Goal: Task Accomplishment & Management: Complete application form

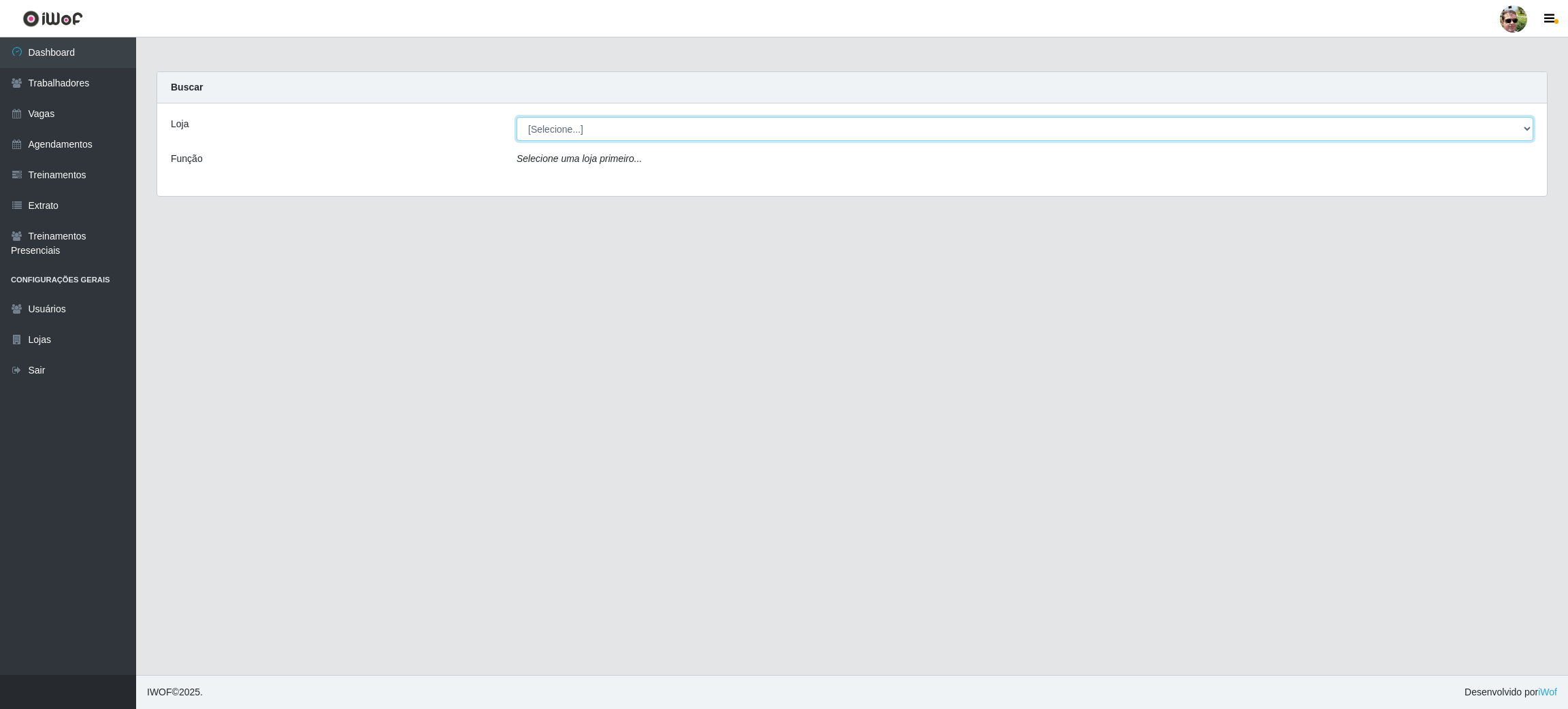
click at [741, 124] on select "[Selecione...] [PERSON_NAME] Supermercado - Gurinhém" at bounding box center [1025, 129] width 1017 height 23
select select "176"
click at [516, 117] on select "[Selecione...] [PERSON_NAME] Supermercado - Gurinhém" at bounding box center [1025, 129] width 1017 height 23
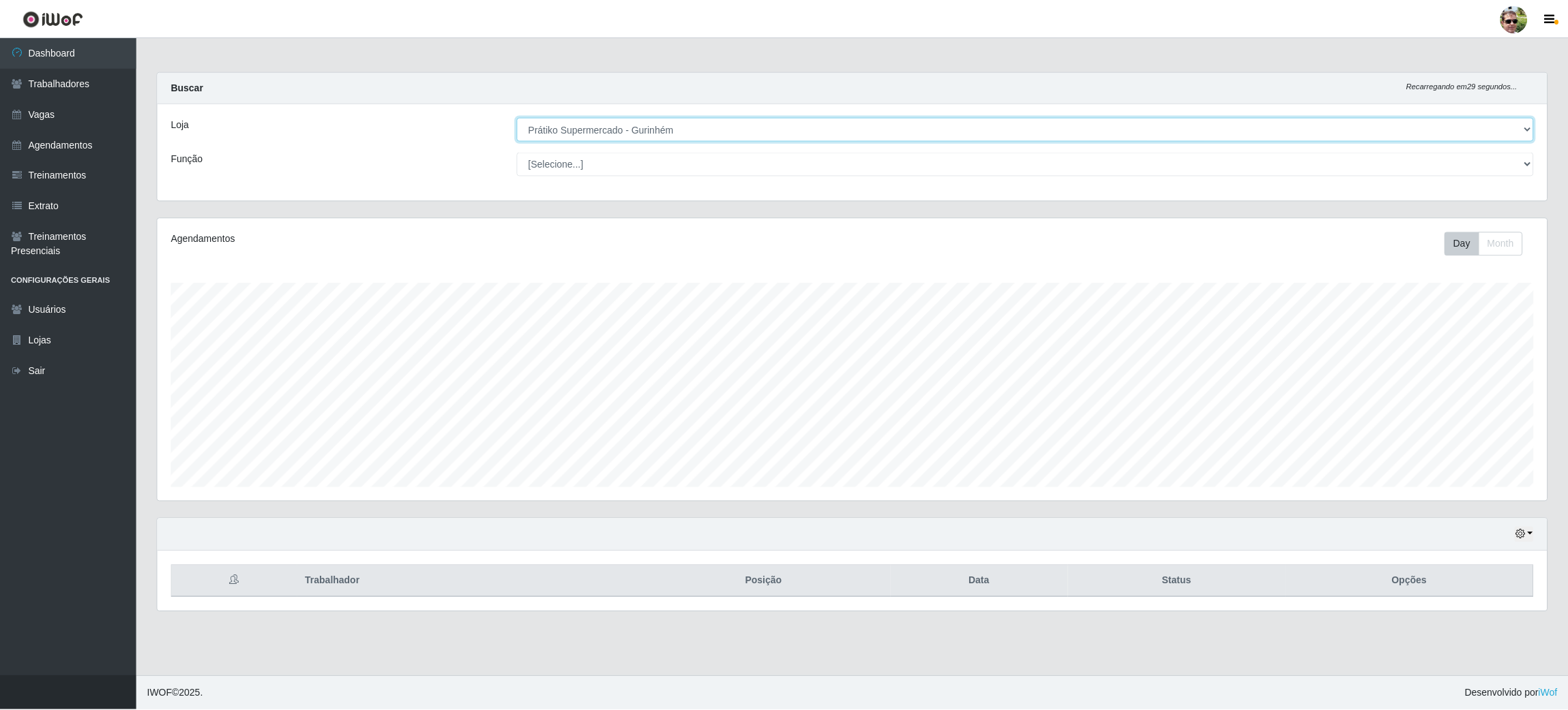
scroll to position [283, 1392]
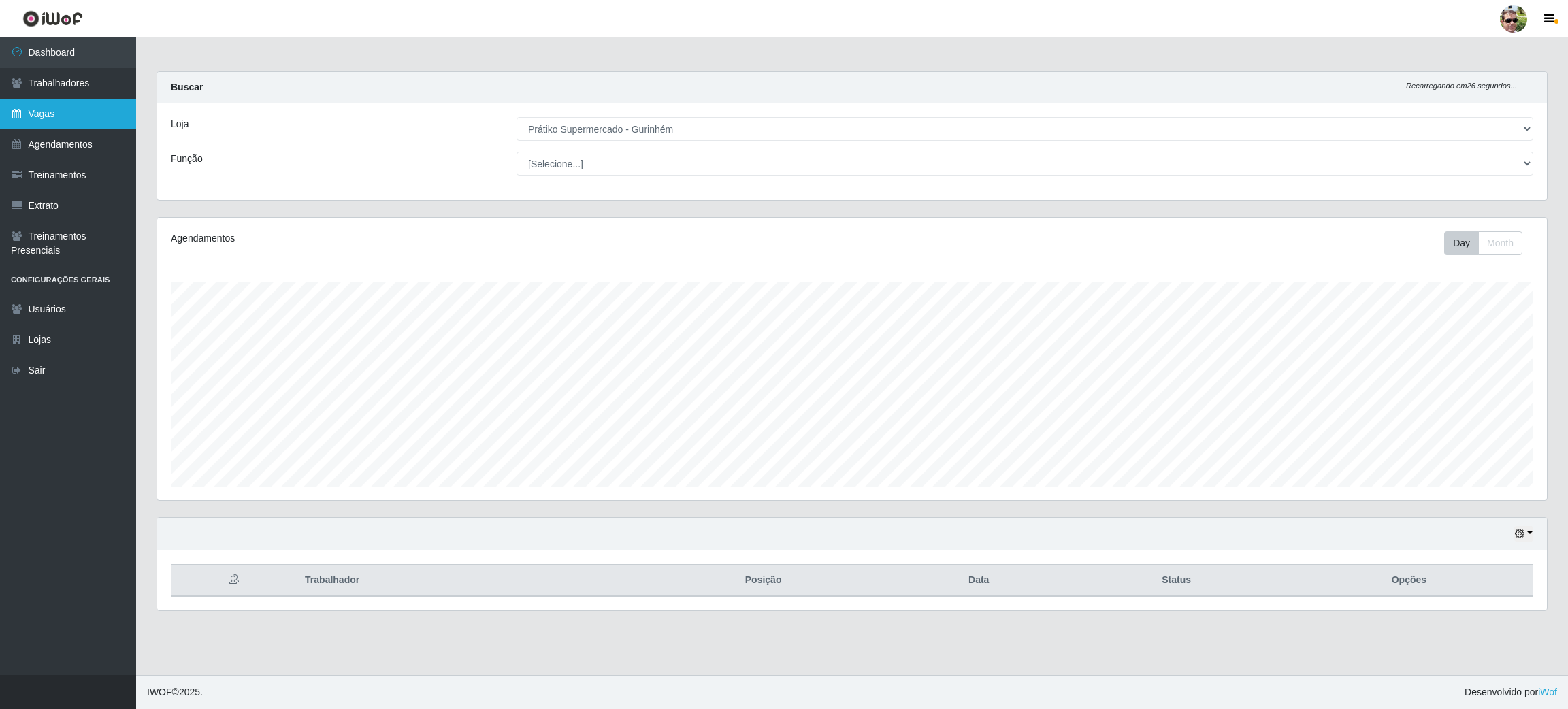
click at [86, 113] on link "Vagas" at bounding box center [68, 113] width 136 height 31
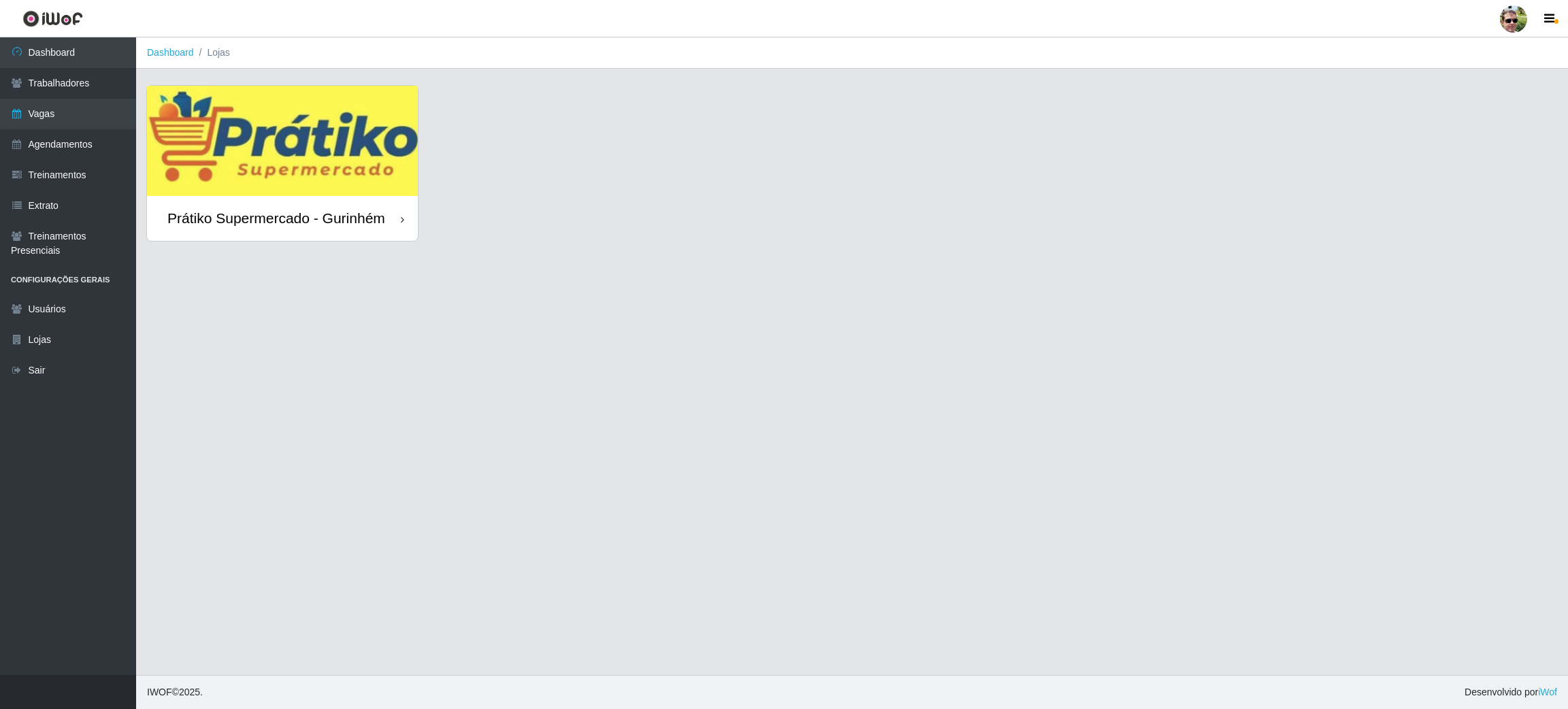
click at [352, 89] on img at bounding box center [282, 141] width 271 height 110
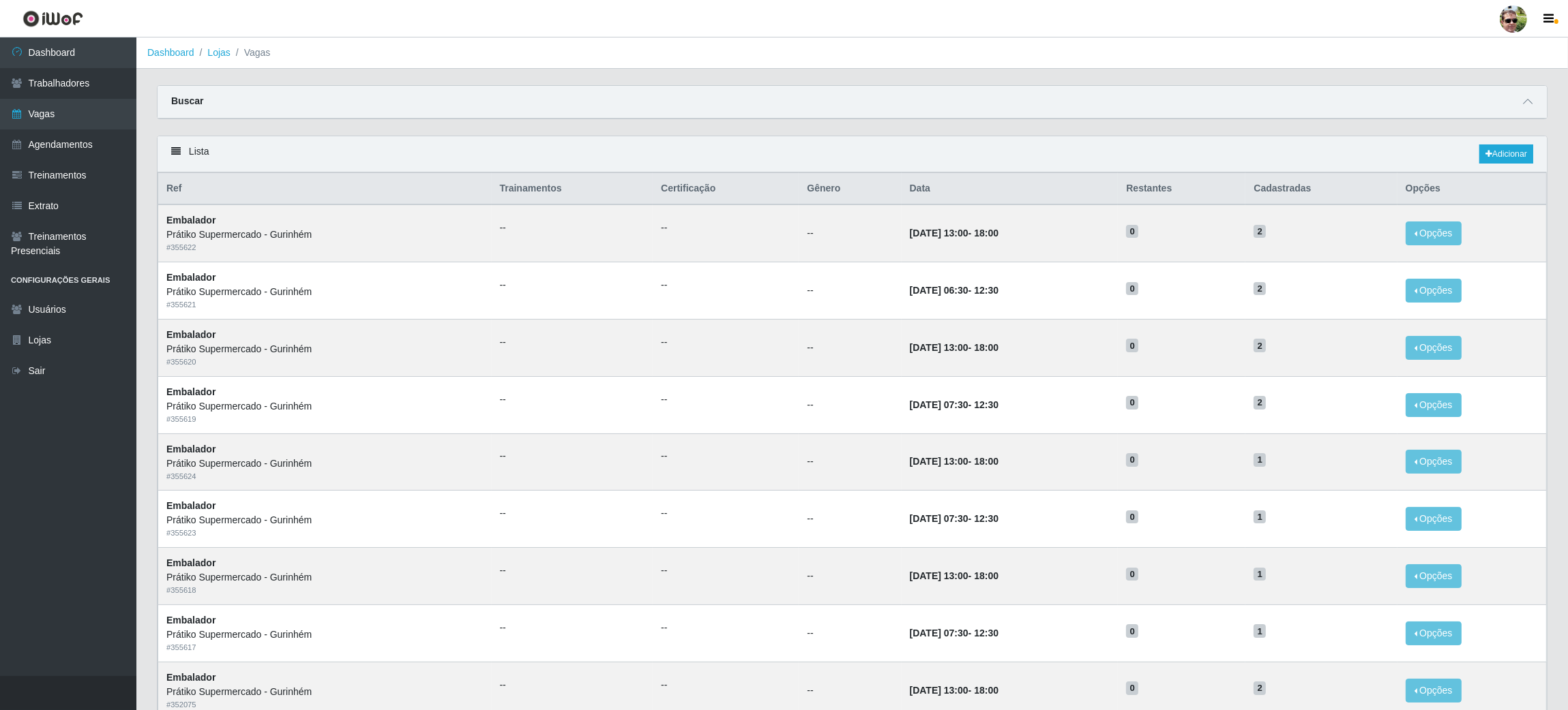
click at [1537, 100] on div "Buscar" at bounding box center [852, 103] width 1389 height 33
click at [1530, 102] on icon at bounding box center [1527, 102] width 9 height 9
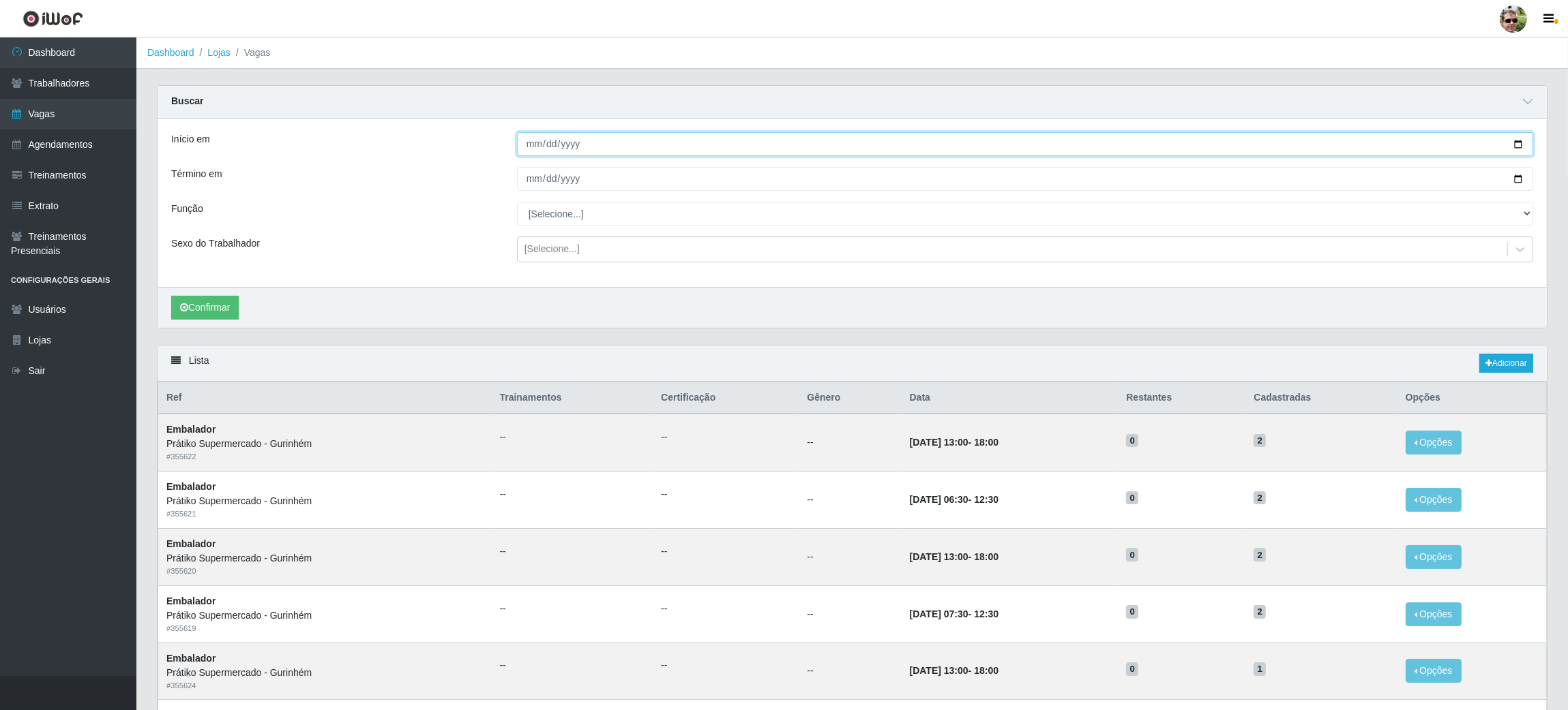
click at [1519, 144] on input "Início em" at bounding box center [1025, 144] width 1016 height 24
type input "[DATE]"
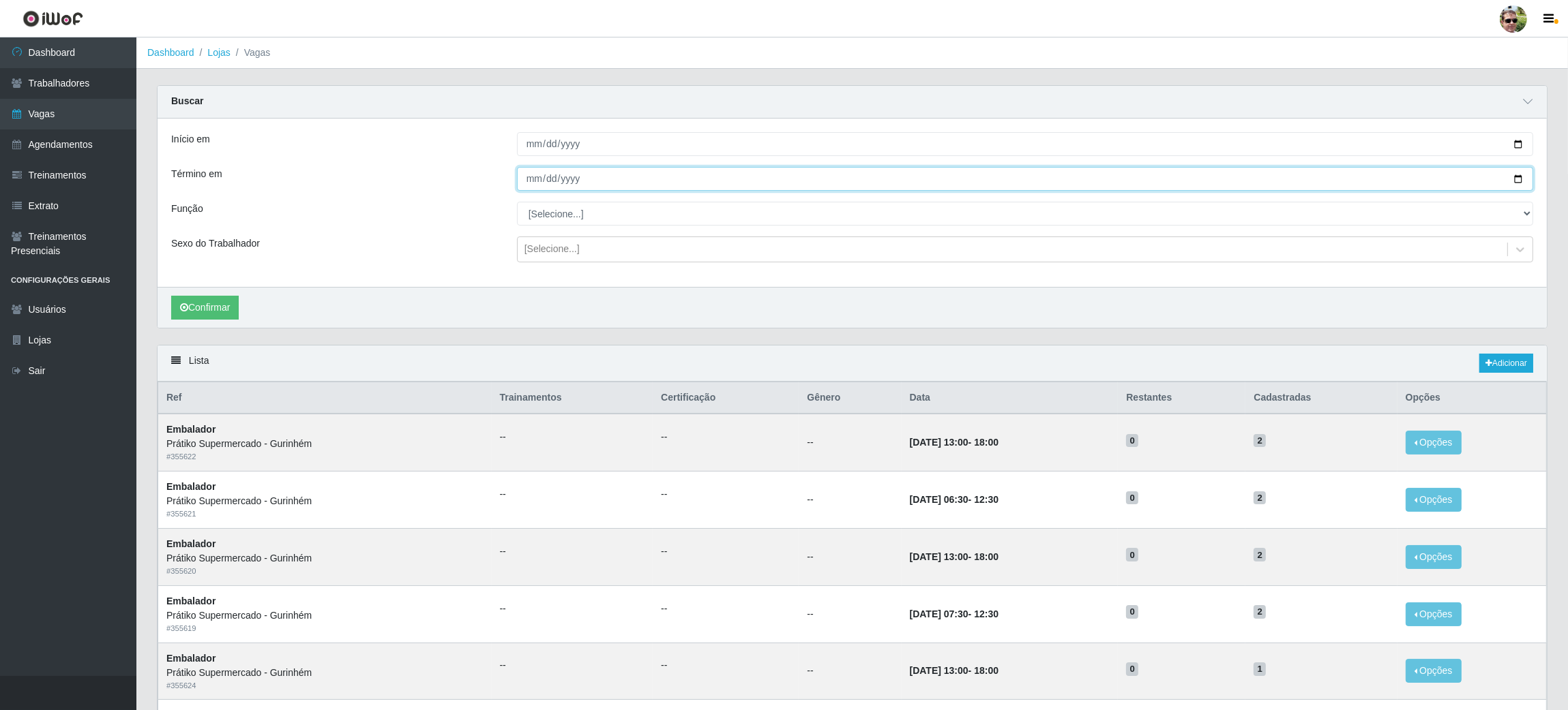
click at [1519, 176] on input "Término em" at bounding box center [1025, 179] width 1016 height 24
type input "[DATE]"
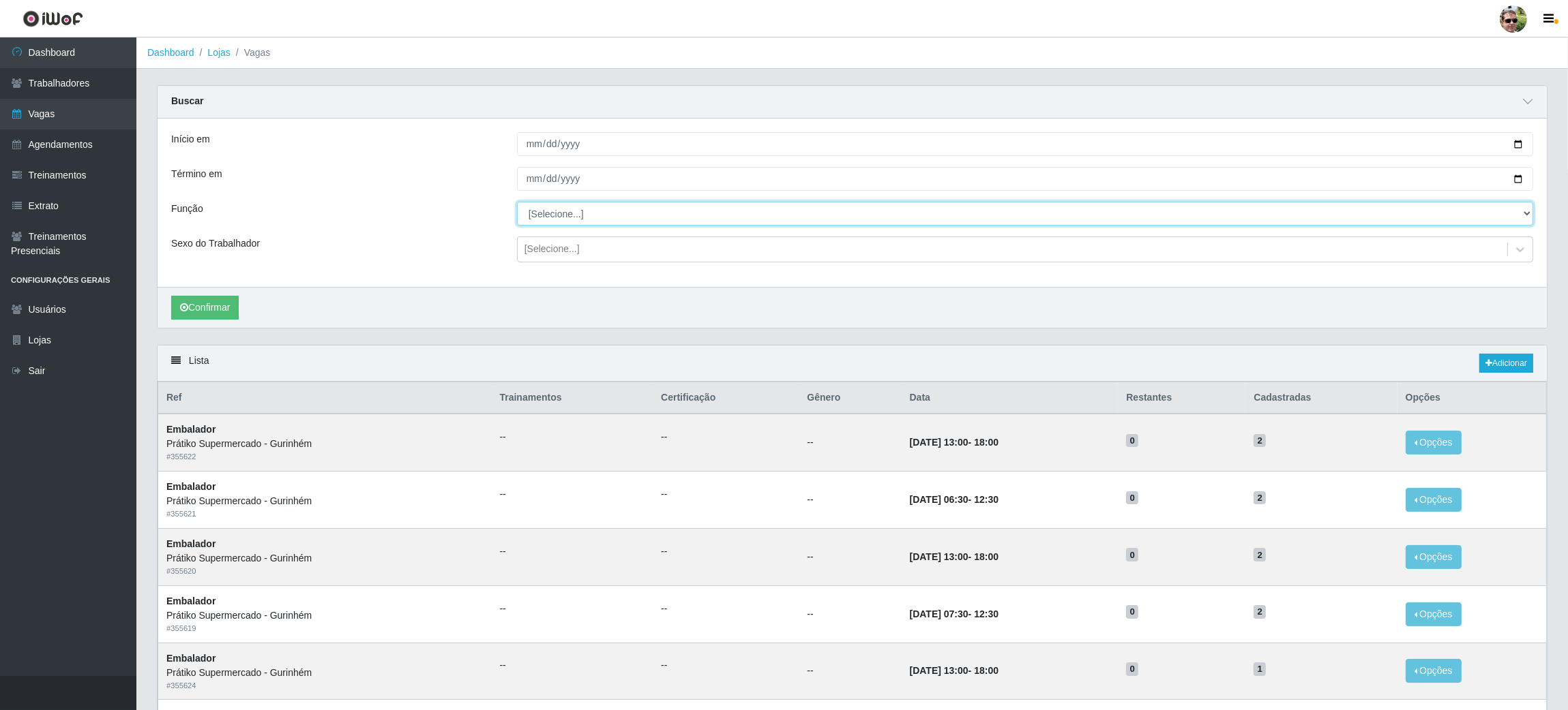
click at [572, 221] on select "[Selecione...] Auxiliar de entrega + Auxiliar de entrega ++ Embalador Embalador…" at bounding box center [1025, 213] width 1016 height 24
select select "1"
click at [517, 202] on select "[Selecione...] Auxiliar de entrega + Auxiliar de entrega ++ Embalador Embalador…" at bounding box center [1025, 213] width 1016 height 24
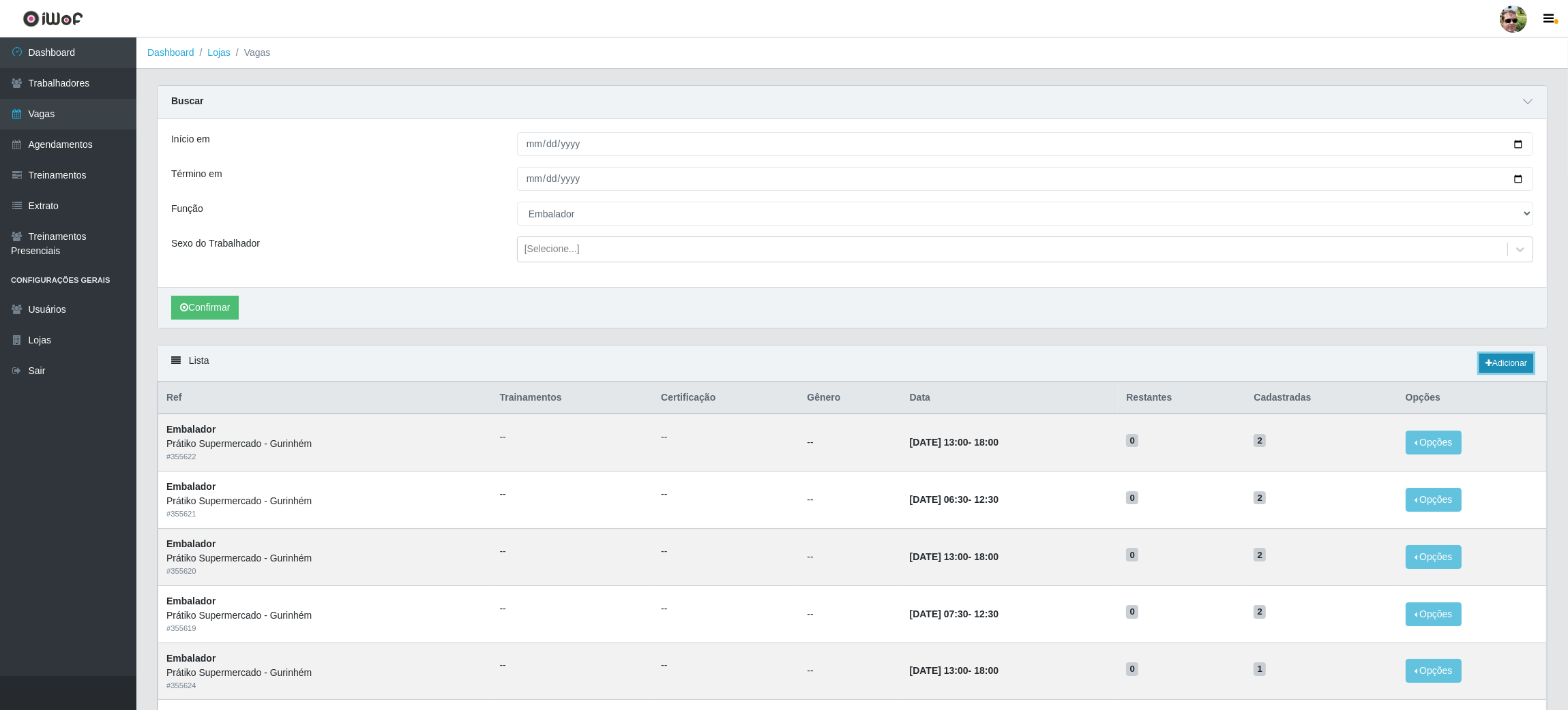
click at [1491, 359] on link "Adicionar" at bounding box center [1506, 363] width 54 height 19
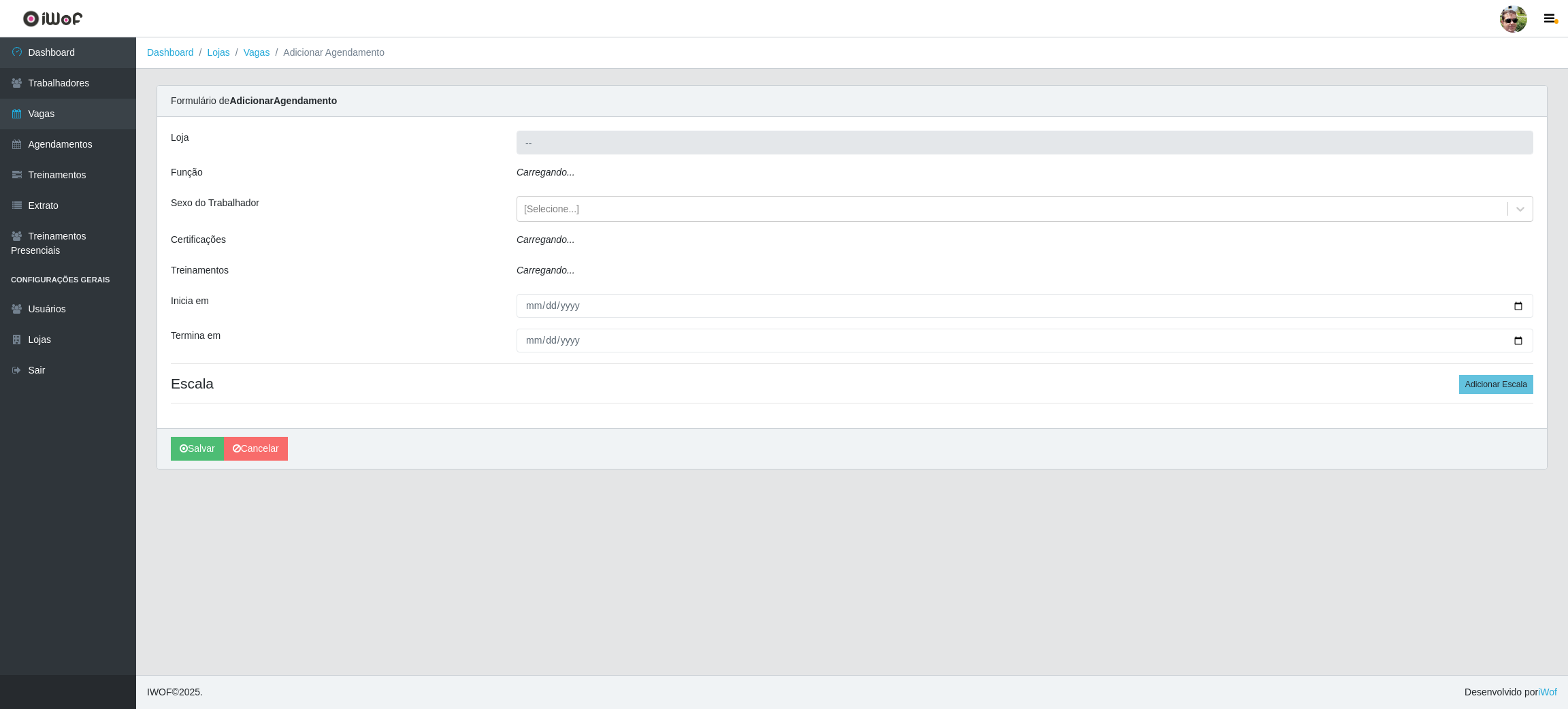
type input "Prátiko Supermercado - Gurinhém"
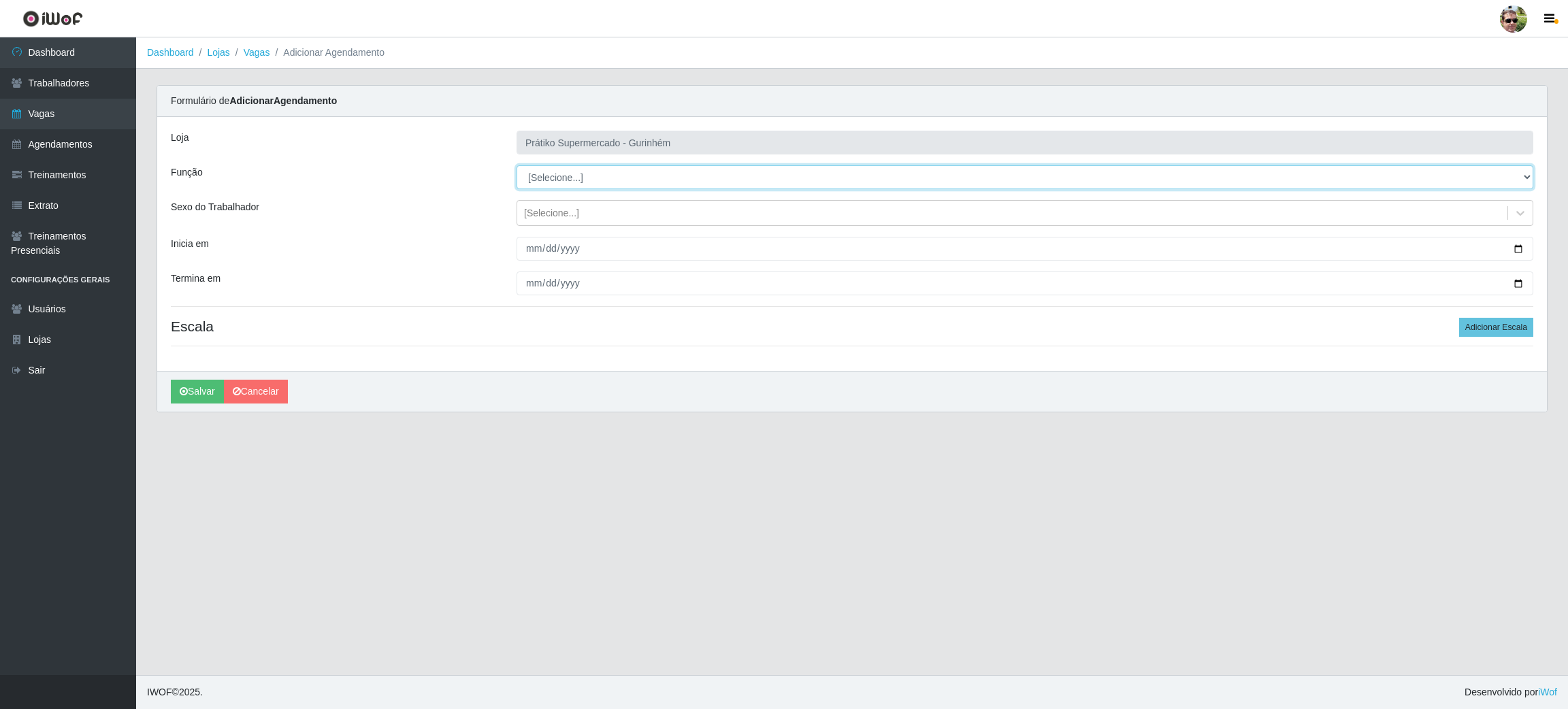
click at [562, 171] on select "[Selecione...] Auxiliar de entrega + Auxiliar de entrega ++ Embalador Embalador…" at bounding box center [1025, 177] width 1017 height 23
select select "1"
click at [516, 165] on select "[Selecione...] Auxiliar de entrega + Auxiliar de entrega ++ Embalador Embalador…" at bounding box center [1025, 177] width 1017 height 23
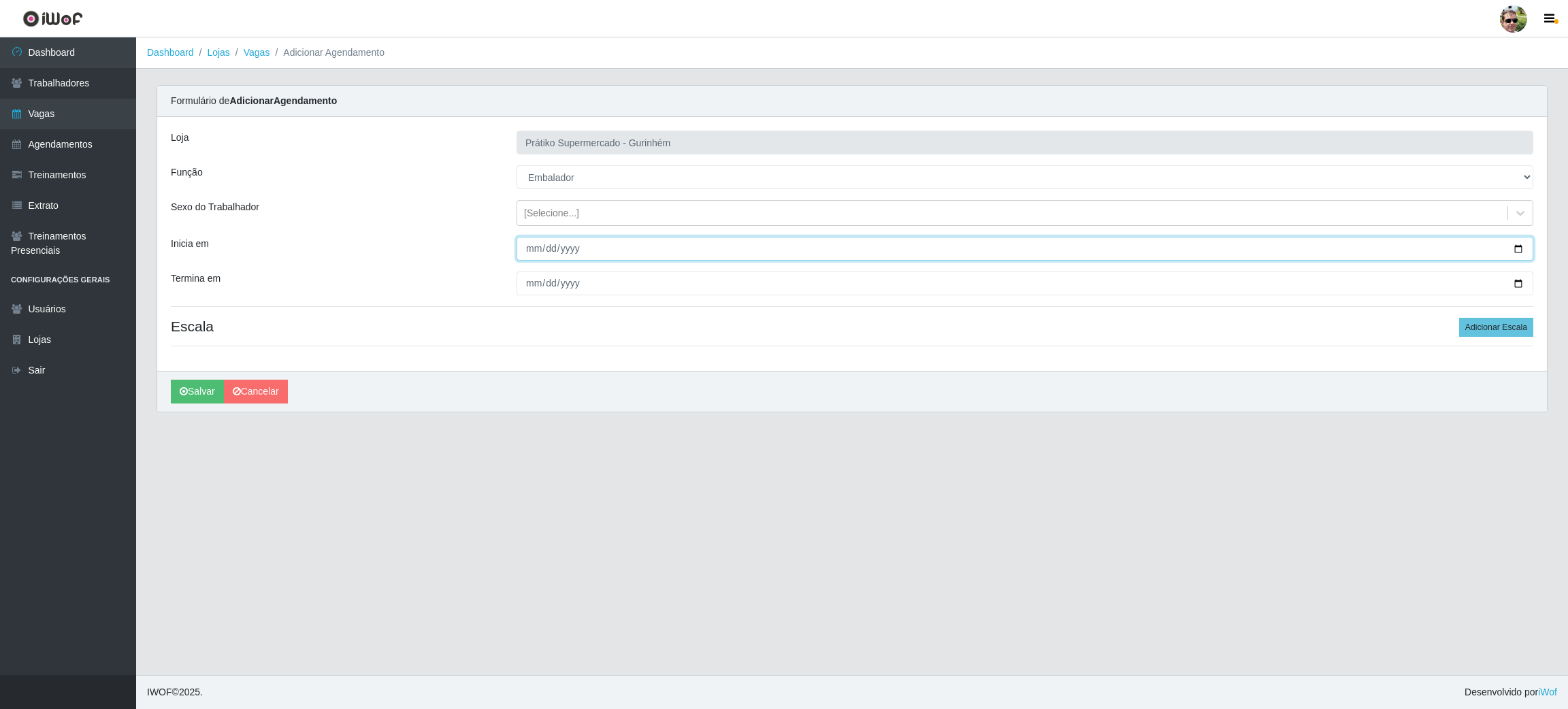
click at [1514, 250] on input "Inicia em" at bounding box center [1025, 249] width 1017 height 23
type input "[DATE]"
click at [1518, 280] on input "Termina em" at bounding box center [1025, 283] width 1017 height 23
type input "[DATE]"
click at [1490, 326] on button "Adicionar Escala" at bounding box center [1496, 327] width 74 height 19
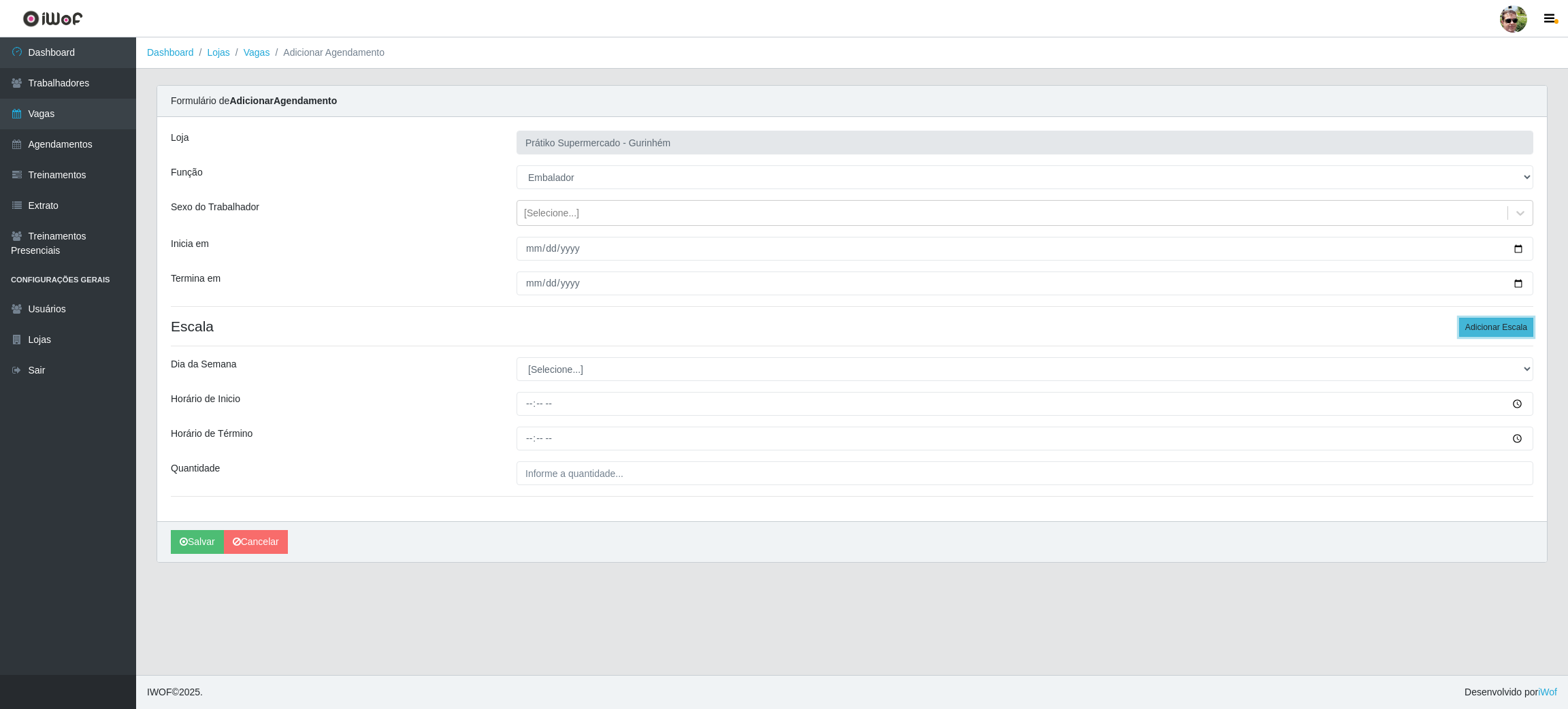
click at [1490, 326] on button "Adicionar Escala" at bounding box center [1496, 327] width 74 height 19
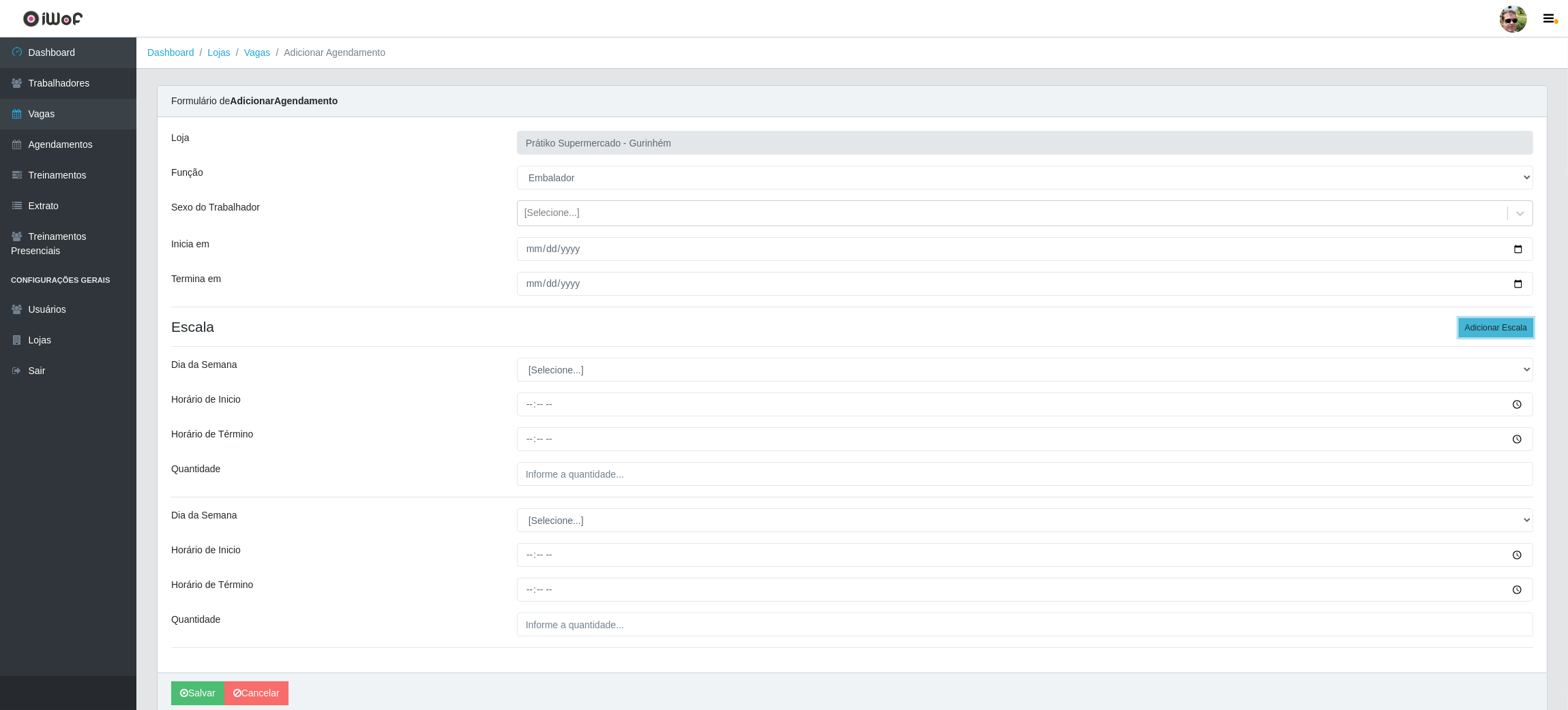
click at [1493, 326] on button "Adicionar Escala" at bounding box center [1496, 328] width 74 height 19
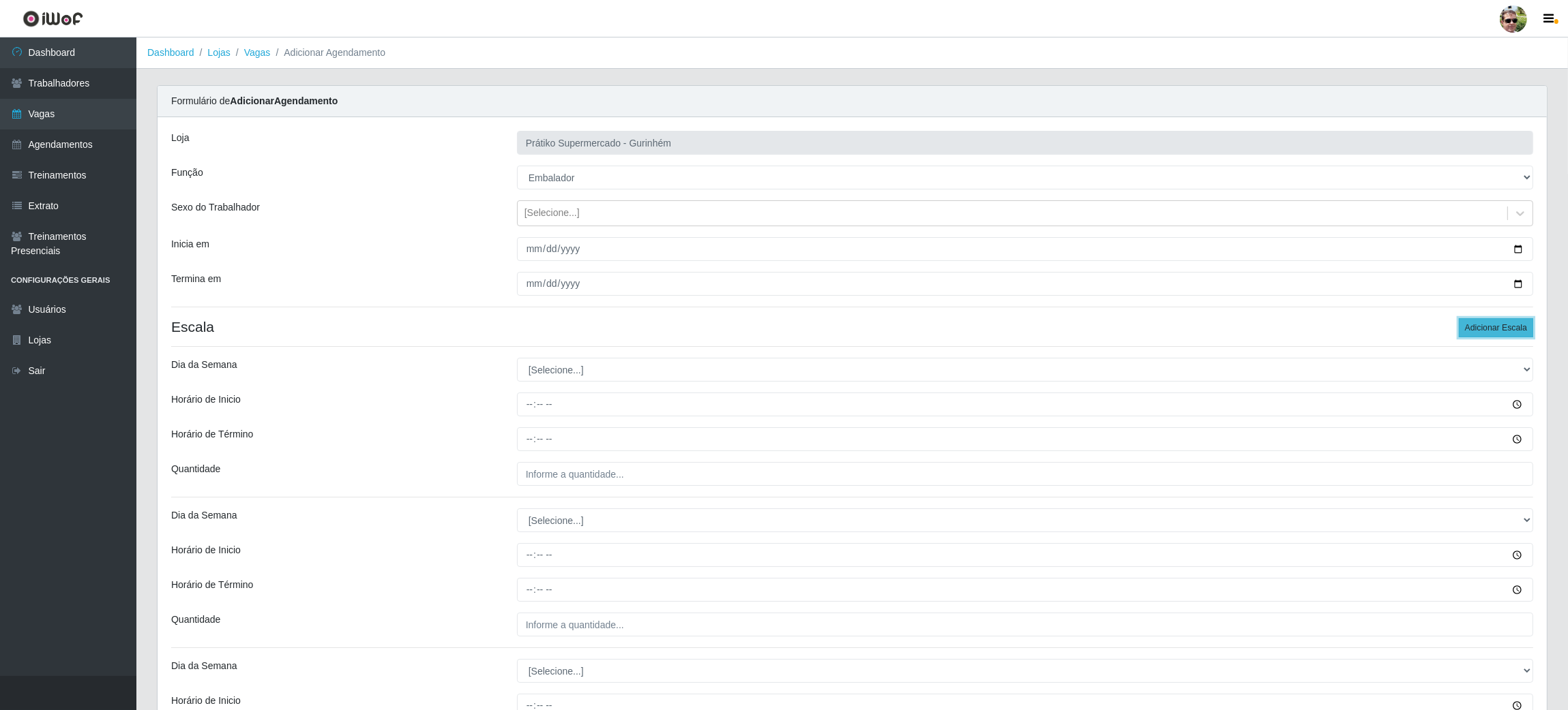
click at [1493, 326] on button "Adicionar Escala" at bounding box center [1496, 328] width 74 height 19
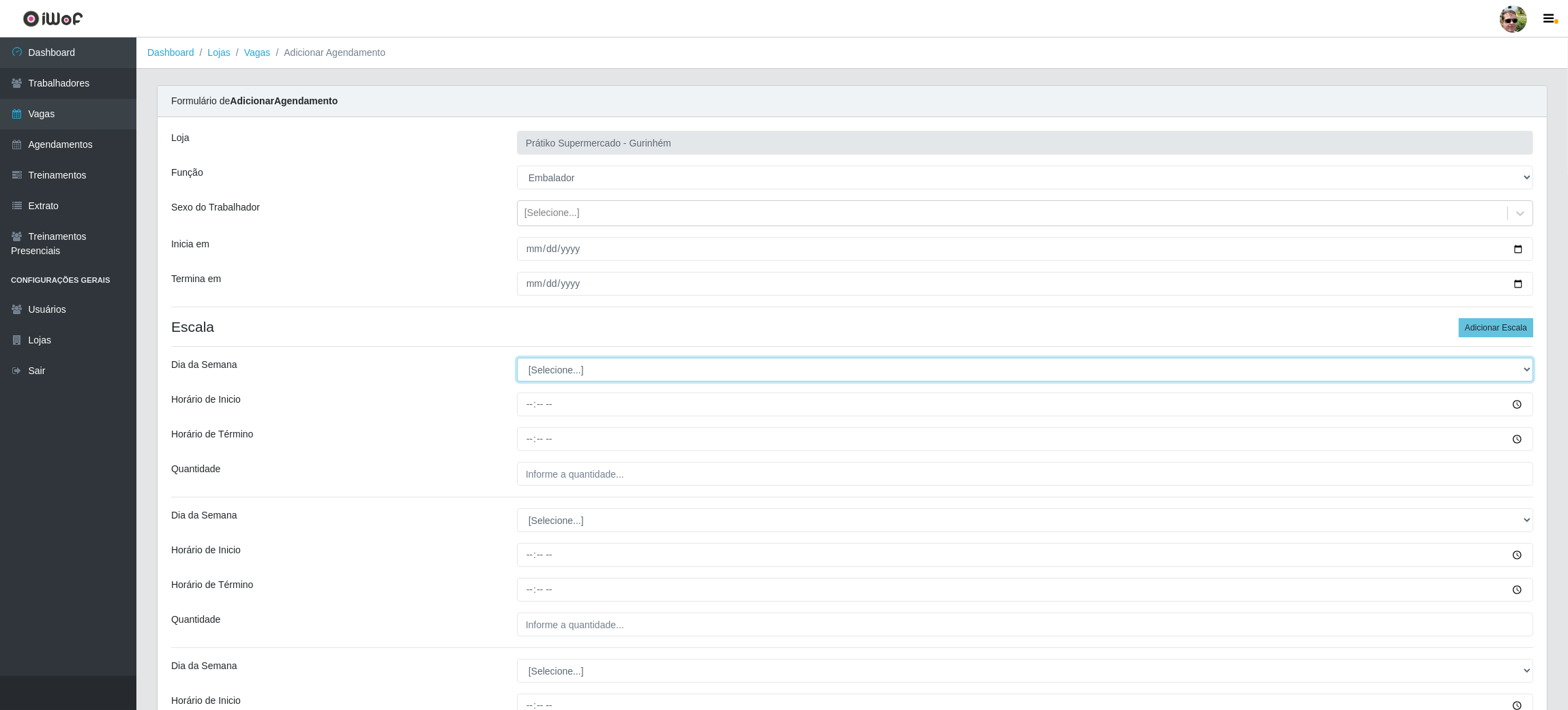
click at [744, 370] on select "[Selecione...] Segunda Terça Quarta Quinta Sexta Sábado Domingo" at bounding box center [1025, 370] width 1016 height 24
select select "5"
click at [517, 359] on select "[Selecione...] Segunda Terça Quarta Quinta Sexta Sábado Domingo" at bounding box center [1025, 370] width 1016 height 24
type input "07:30"
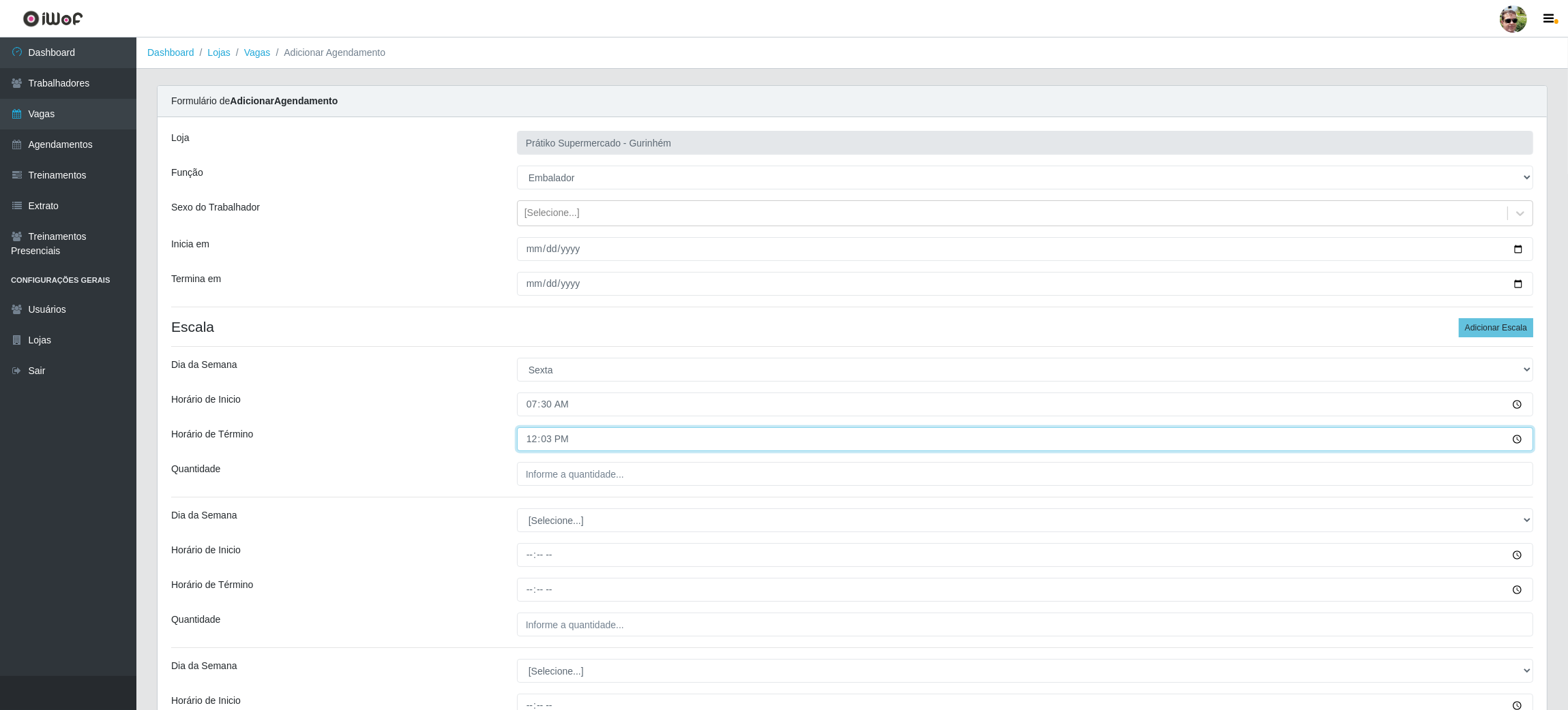
type input "12:30"
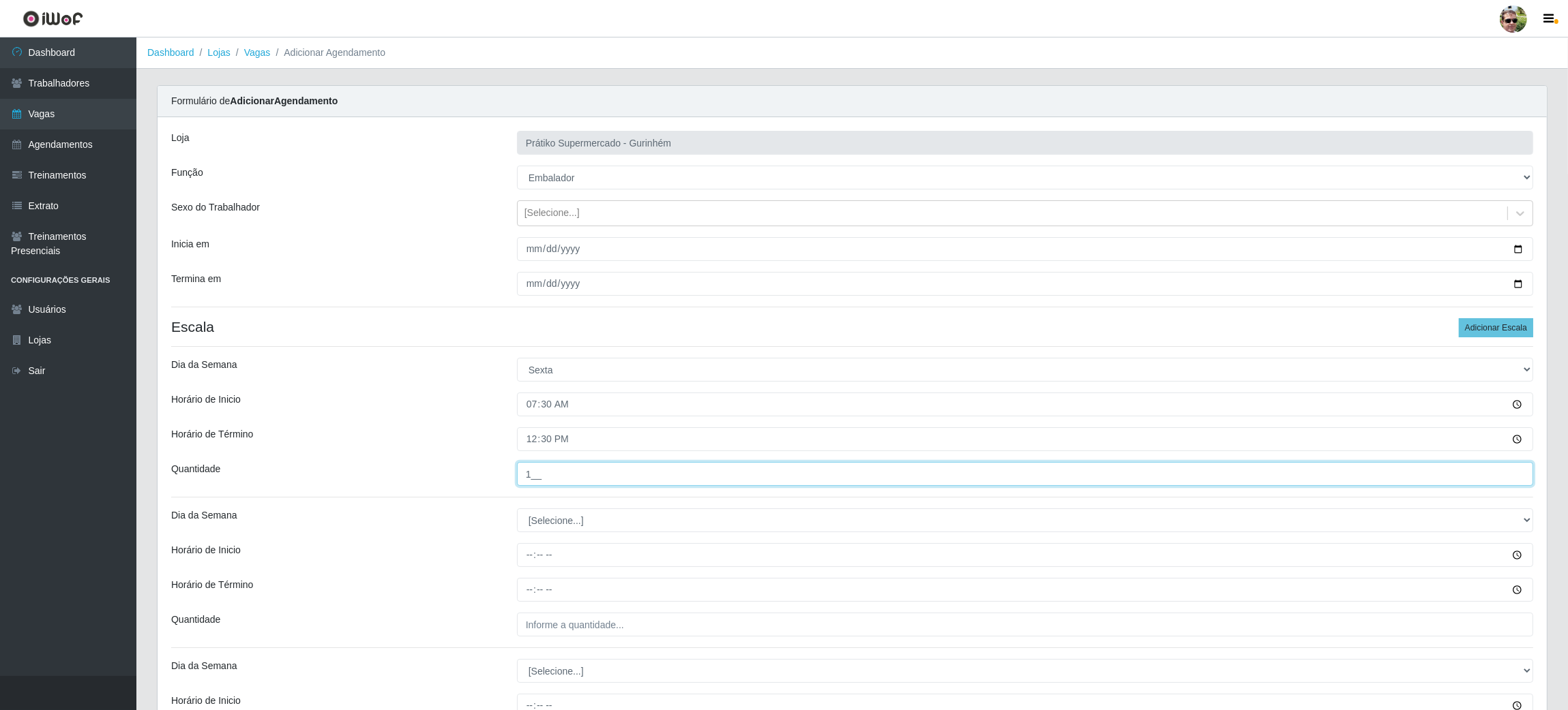
type input "1__"
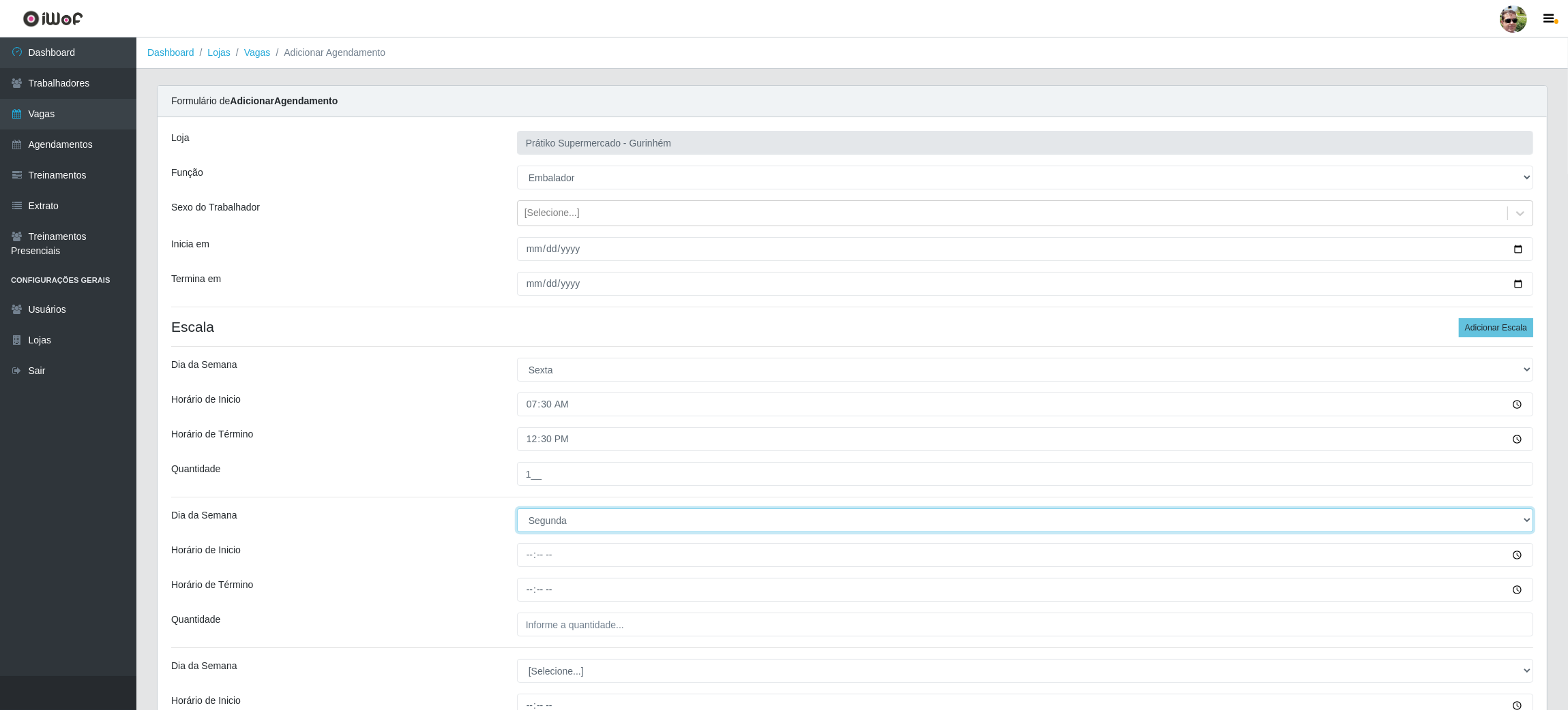
select select "5"
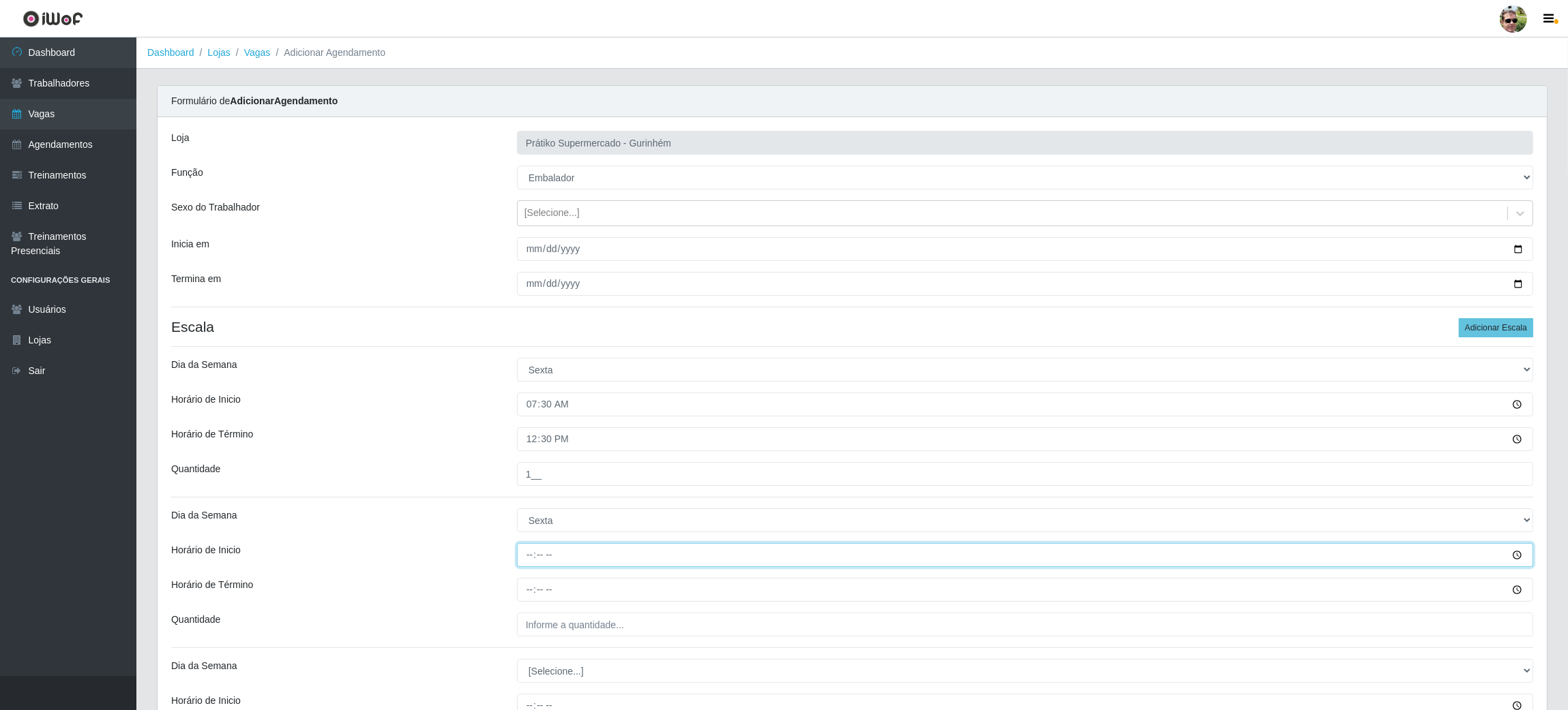
type input "13:00"
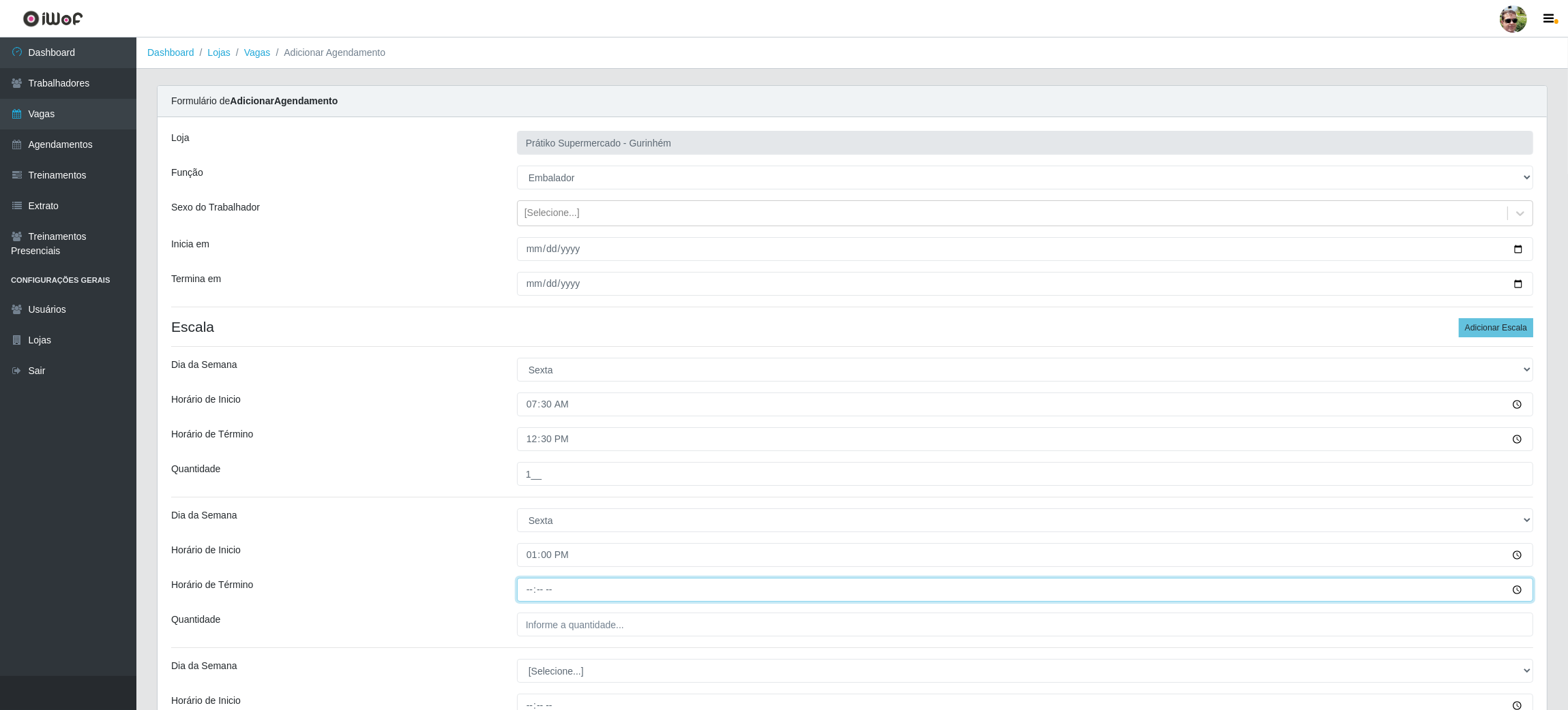
type input "18:00"
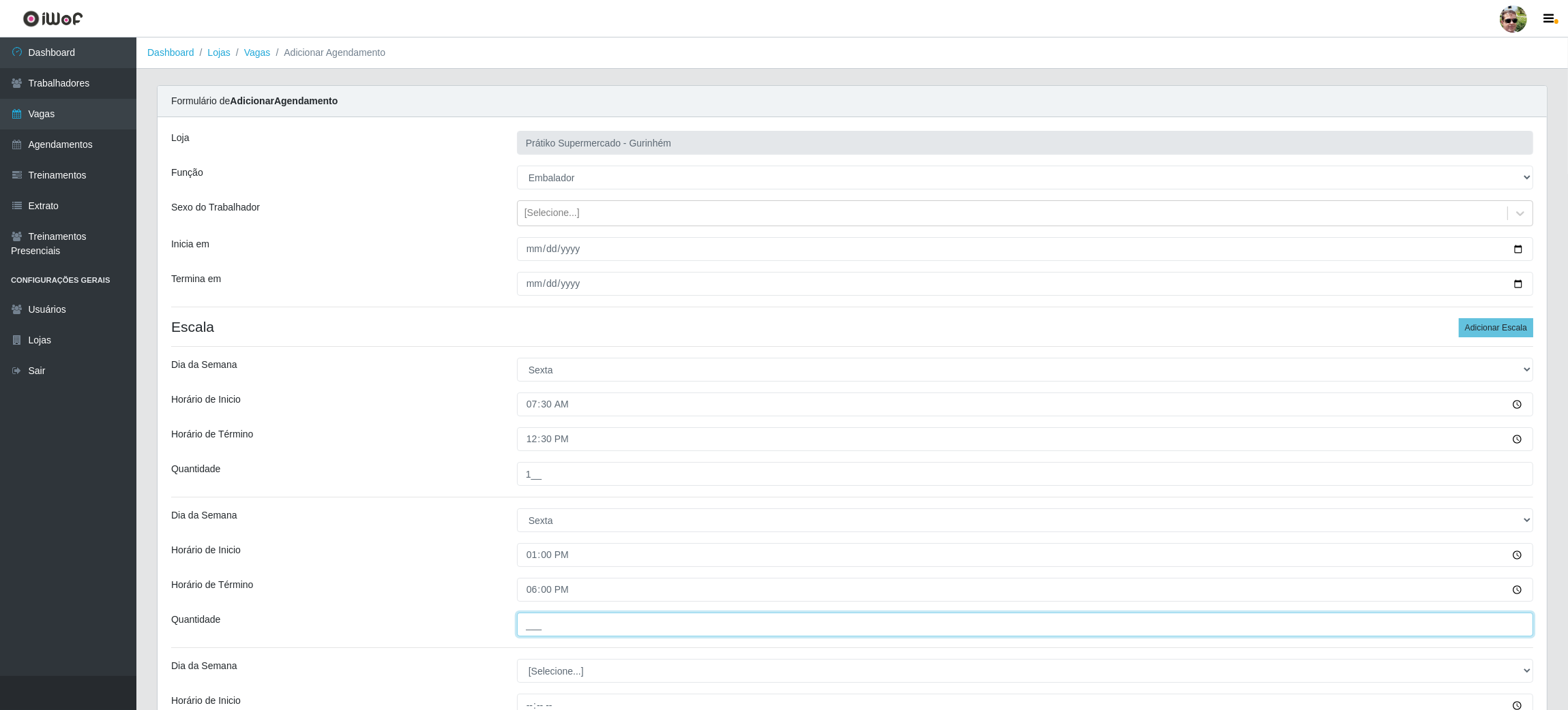
click at [637, 623] on input "___" at bounding box center [1025, 625] width 1016 height 24
type input "1__"
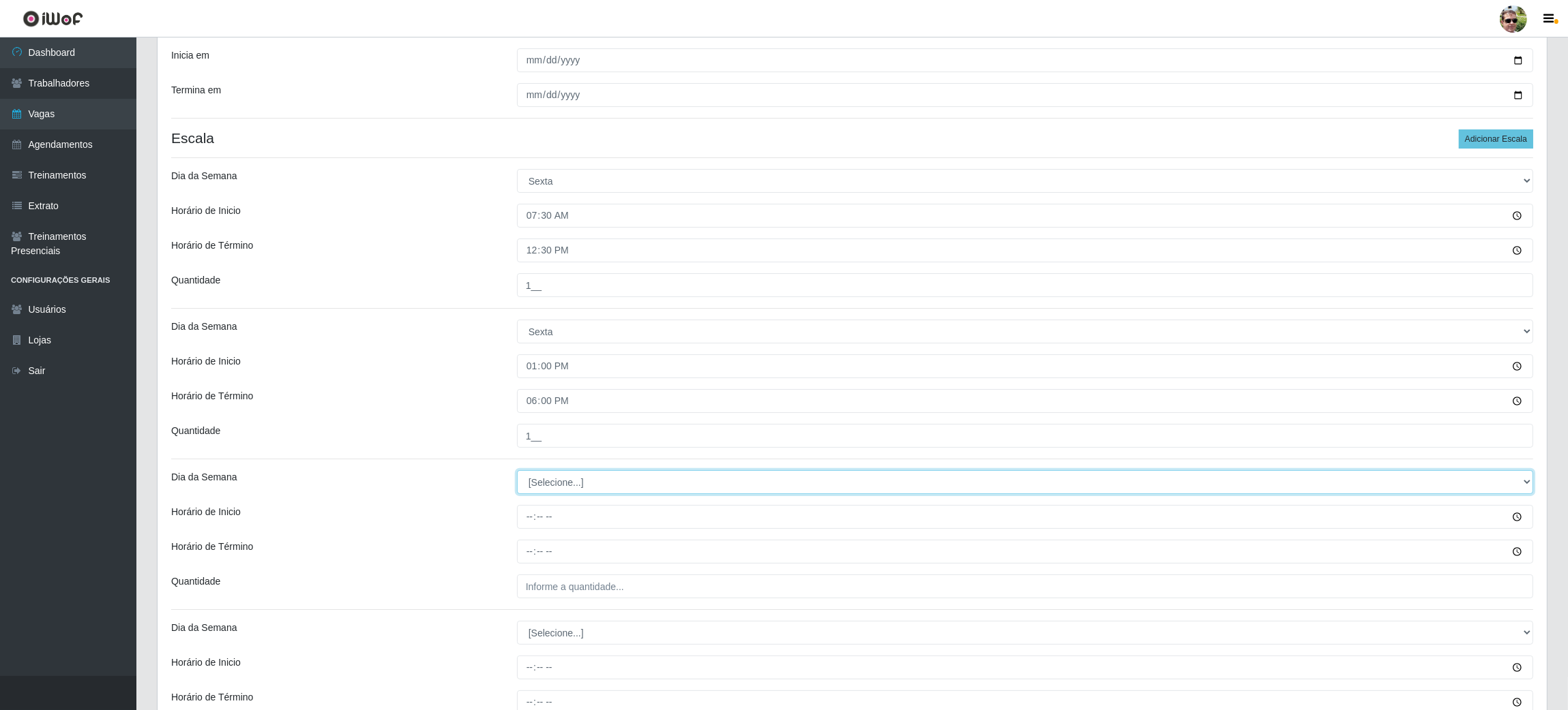
scroll to position [206, 0]
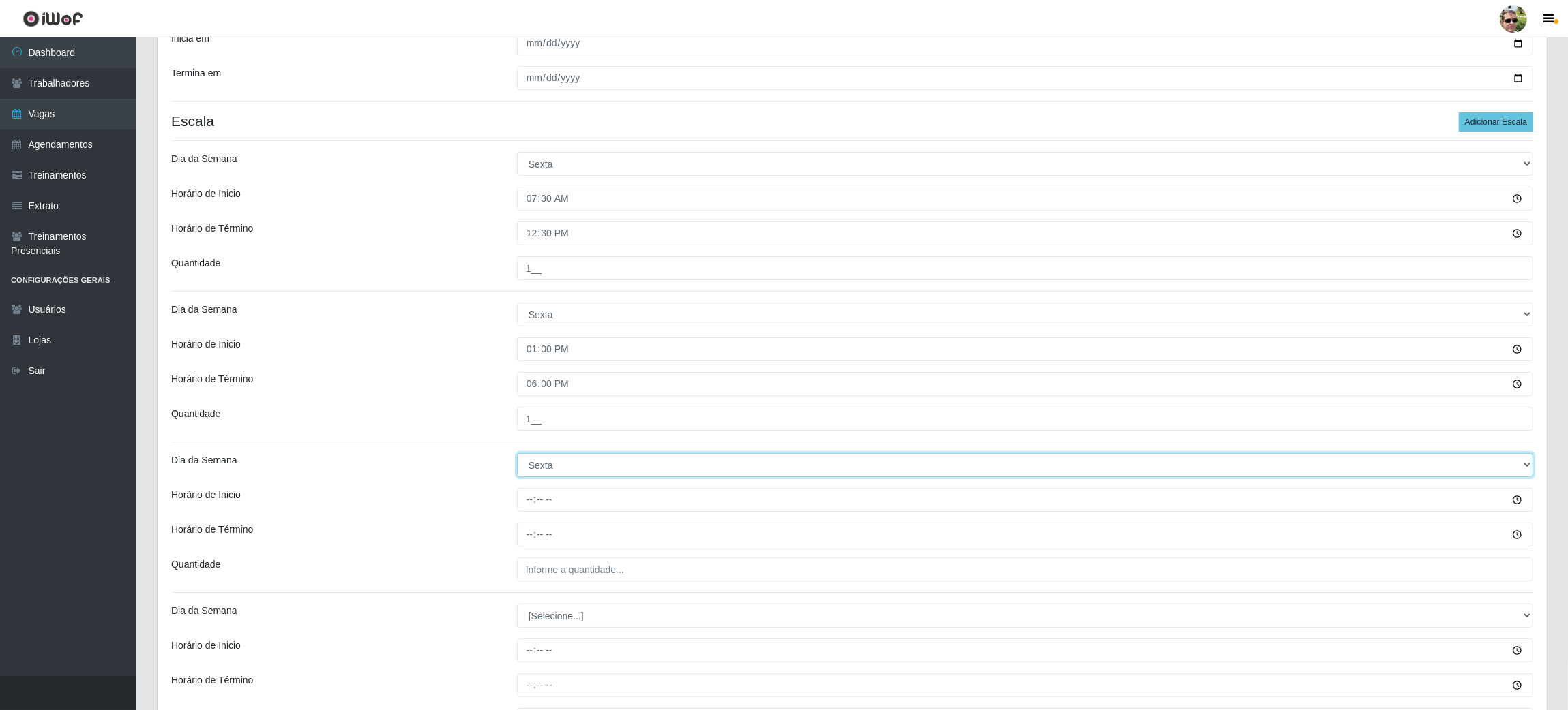
select select "6"
type input "06:30"
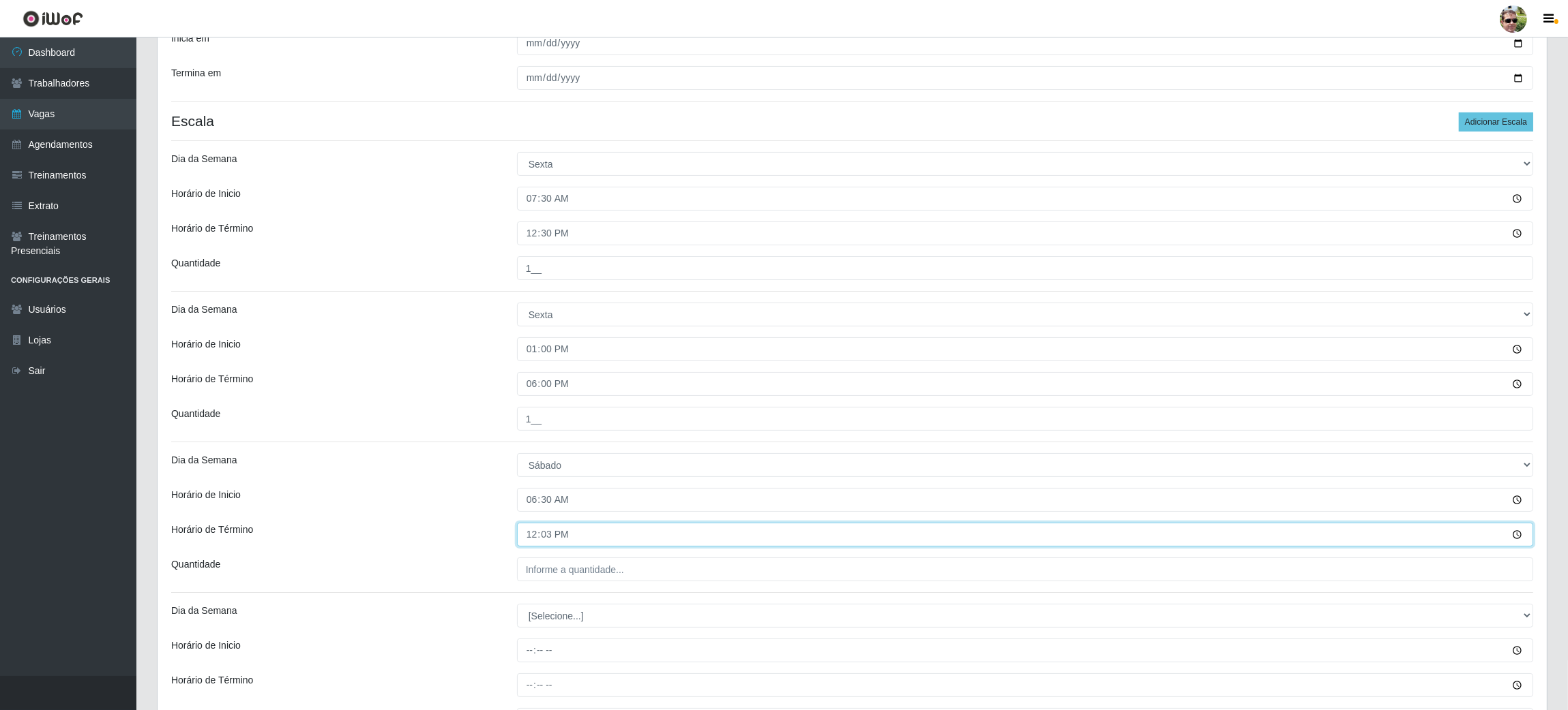
type input "12:30"
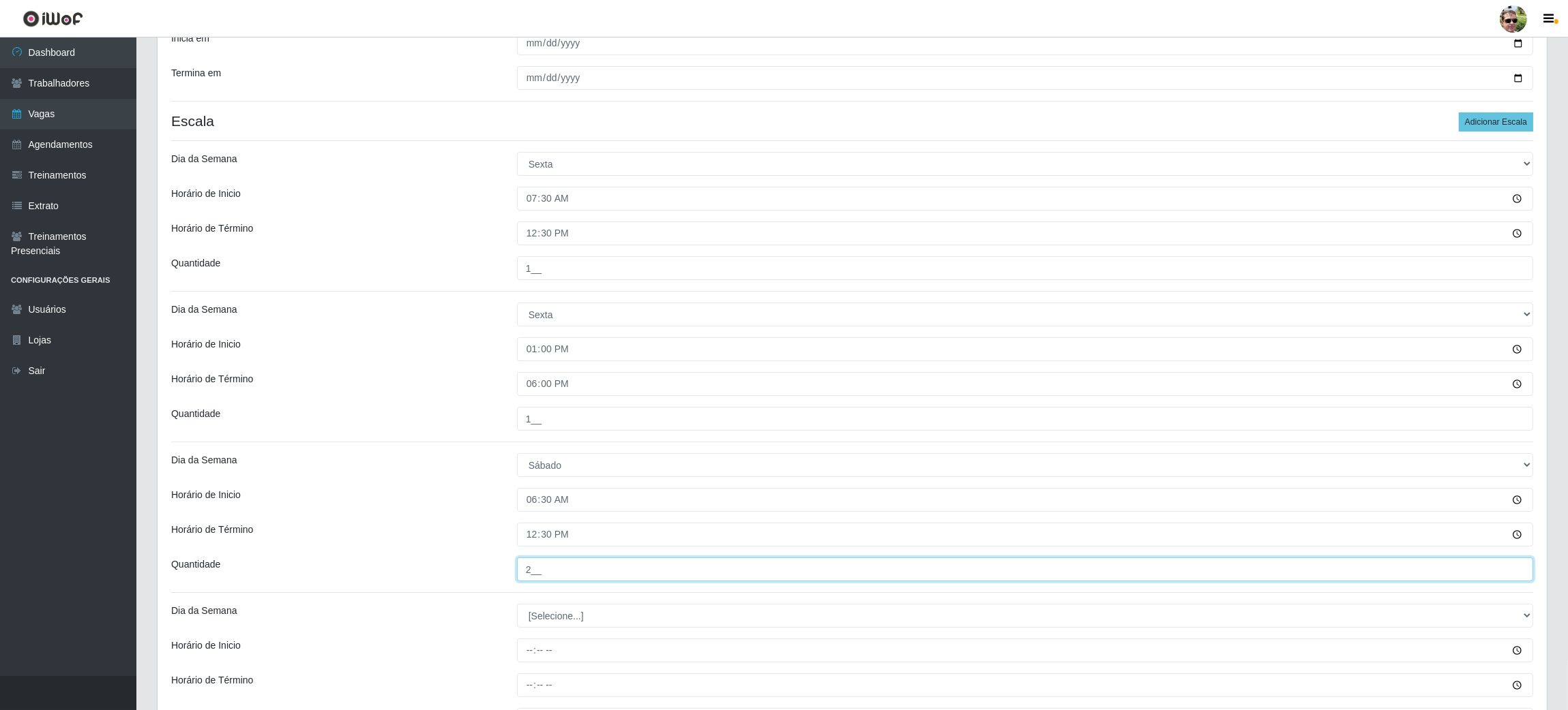
type input "2__"
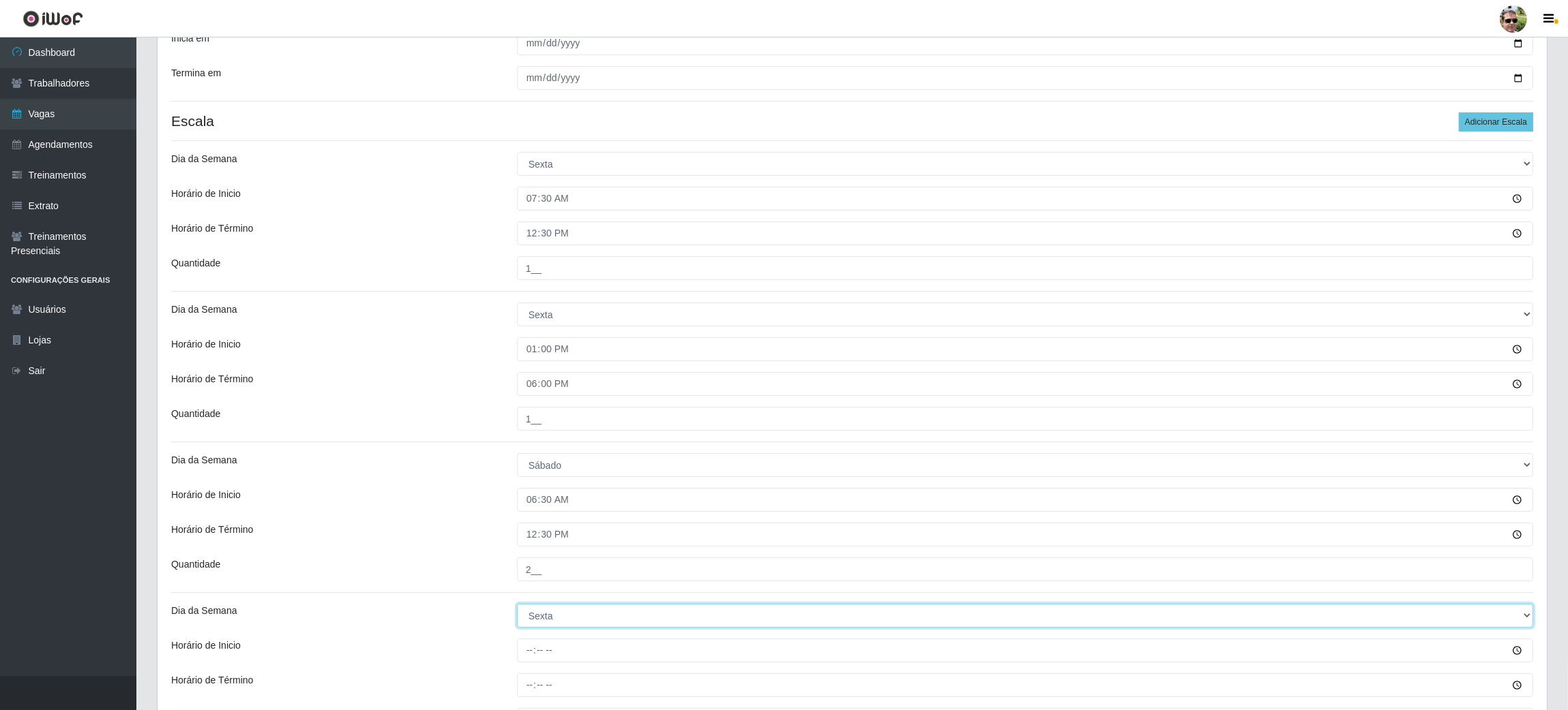
select select "6"
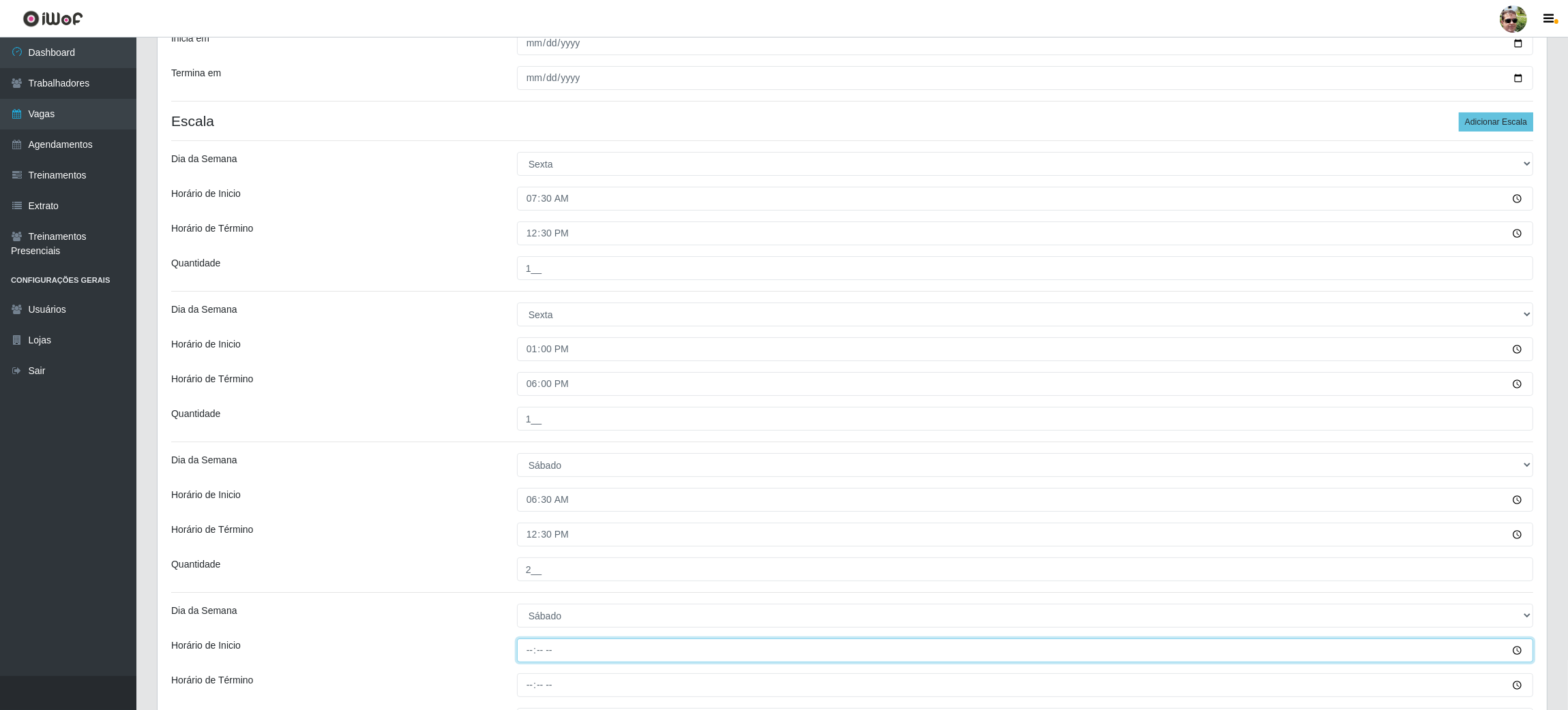
type input "13:00"
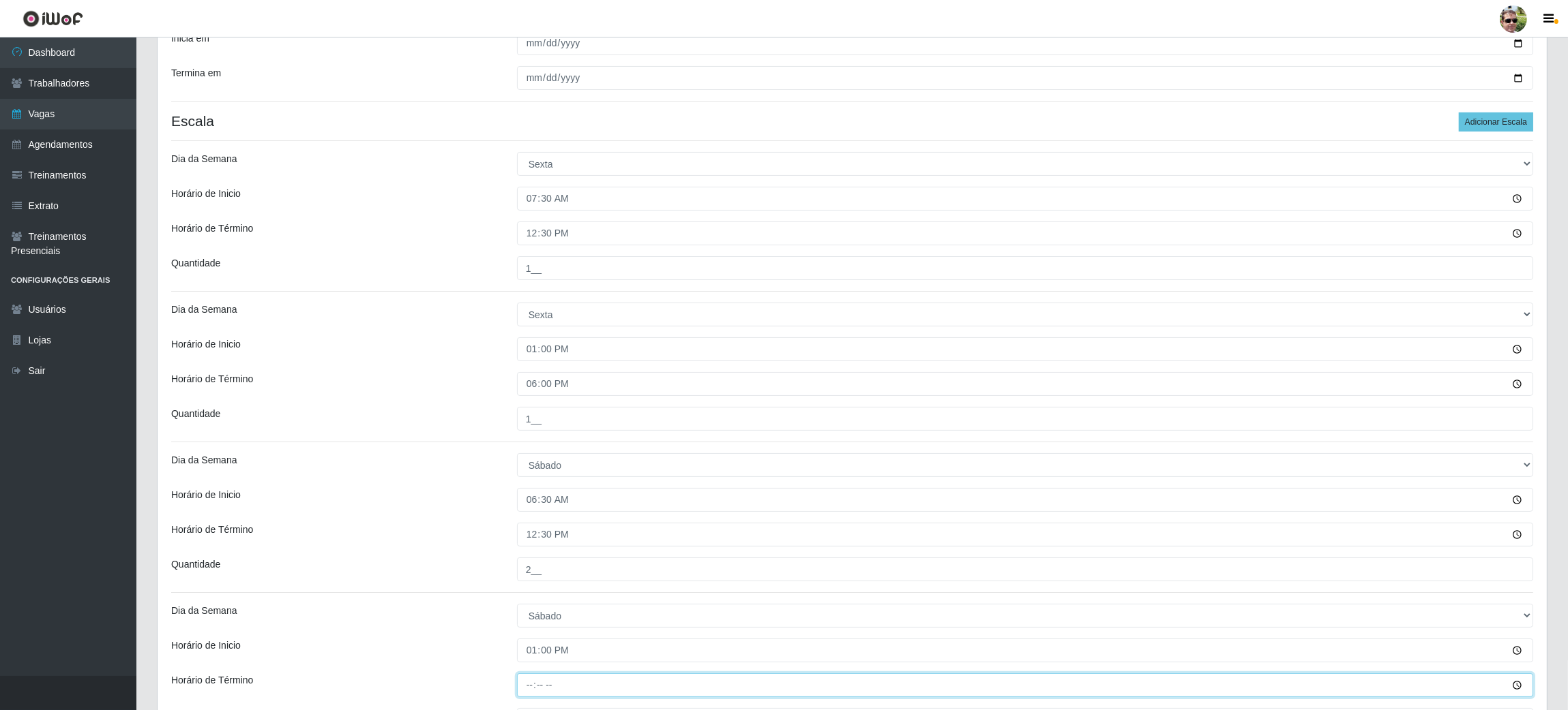
type input "18:00"
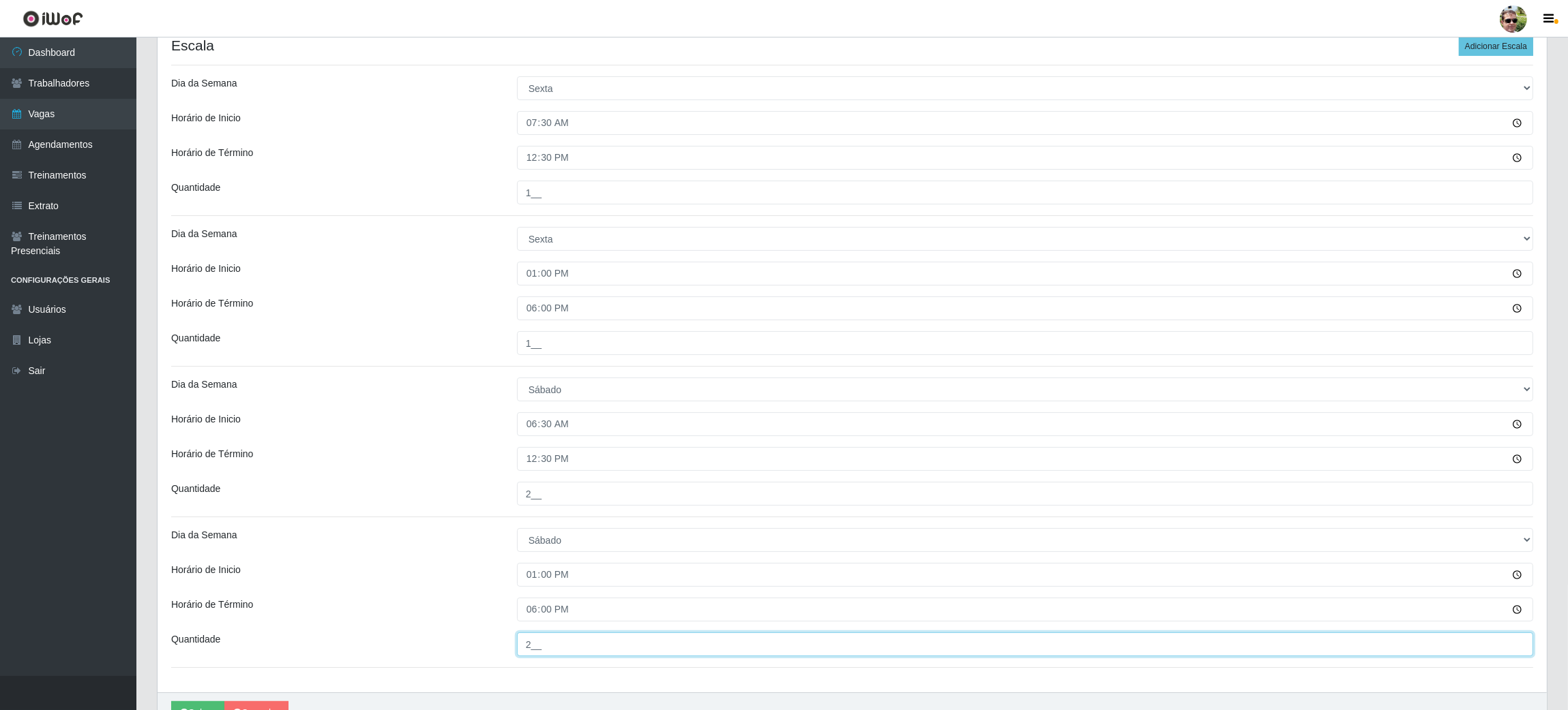
scroll to position [357, 0]
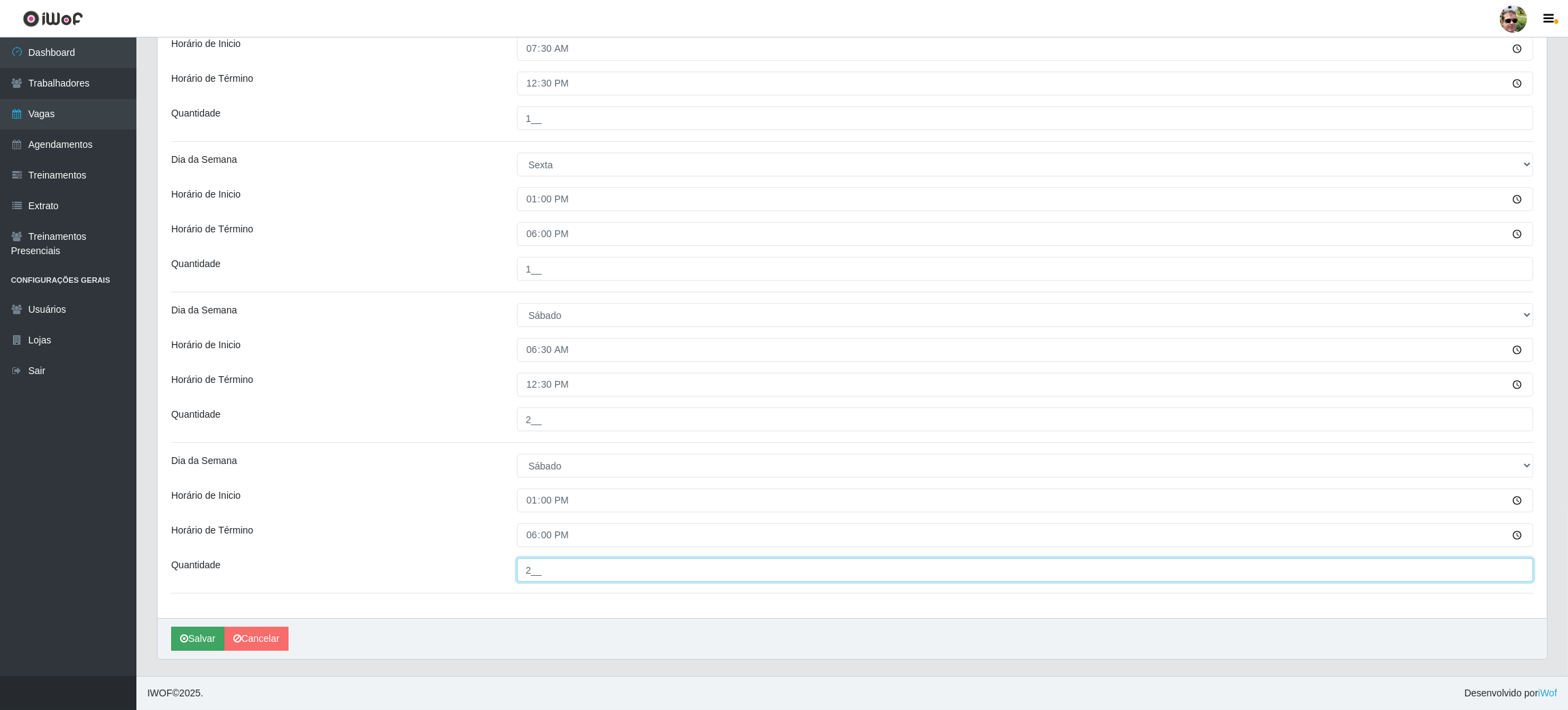
type input "2__"
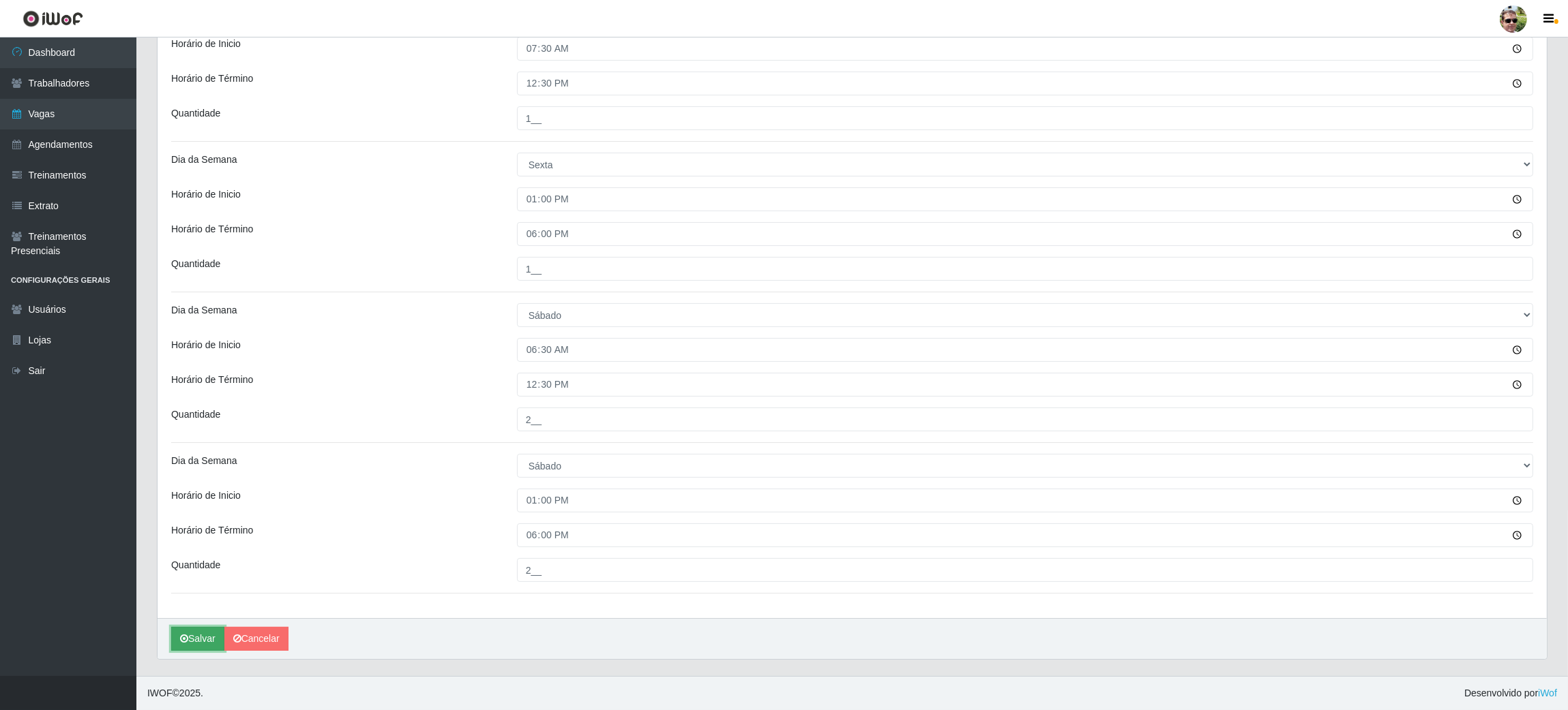
click at [199, 641] on button "Salvar" at bounding box center [198, 639] width 53 height 24
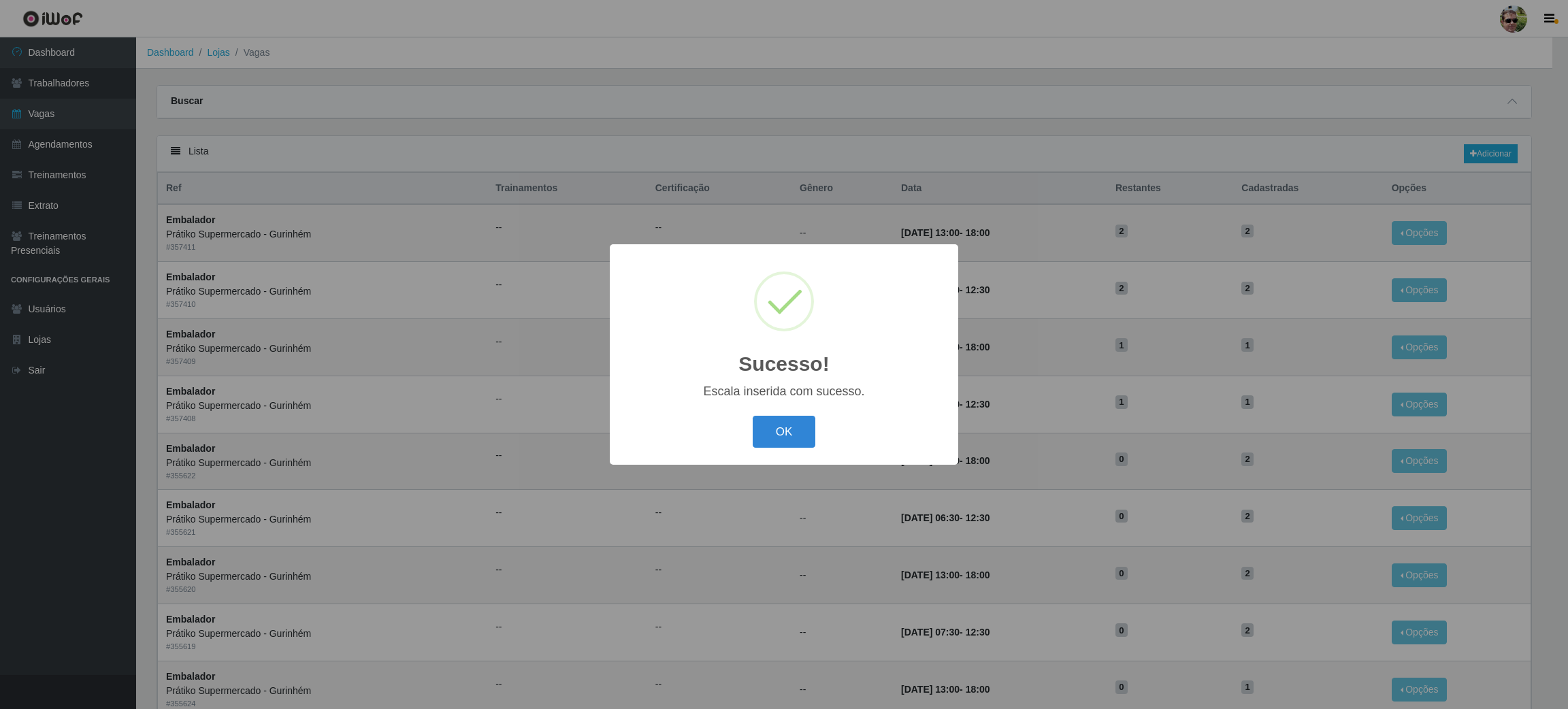
click at [753, 416] on button "OK" at bounding box center [784, 431] width 63 height 32
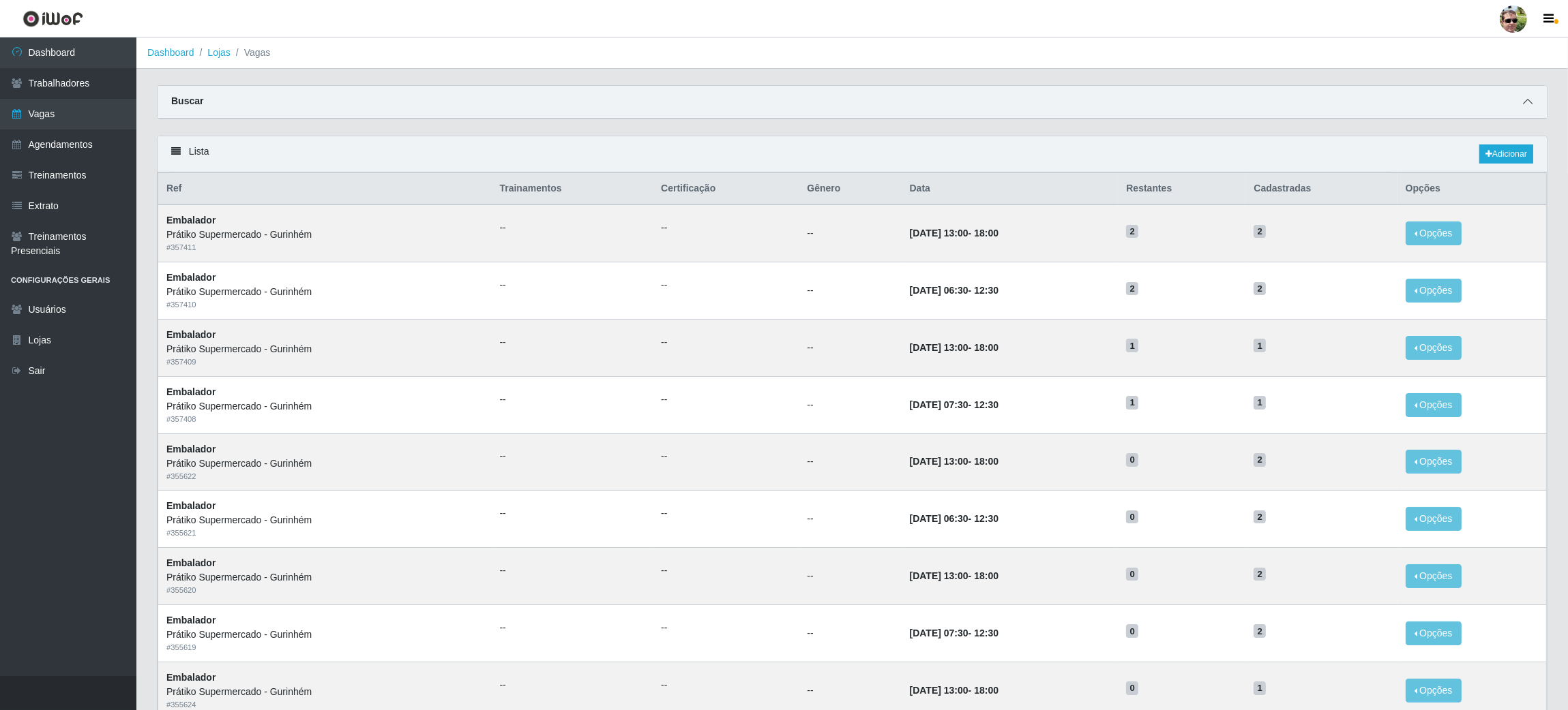
click at [1526, 102] on icon at bounding box center [1527, 102] width 9 height 9
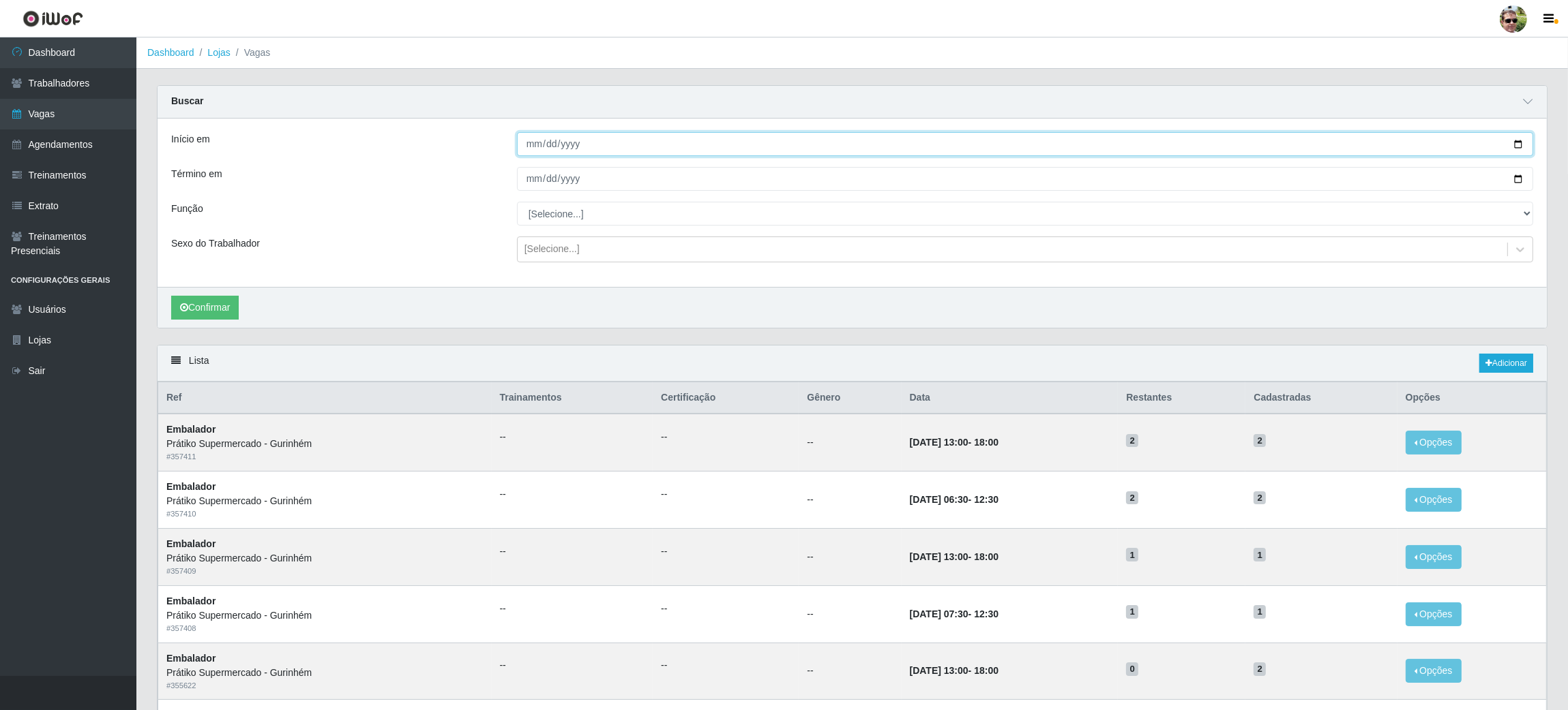
click at [1515, 143] on input "Início em" at bounding box center [1025, 144] width 1016 height 24
type input "[DATE]"
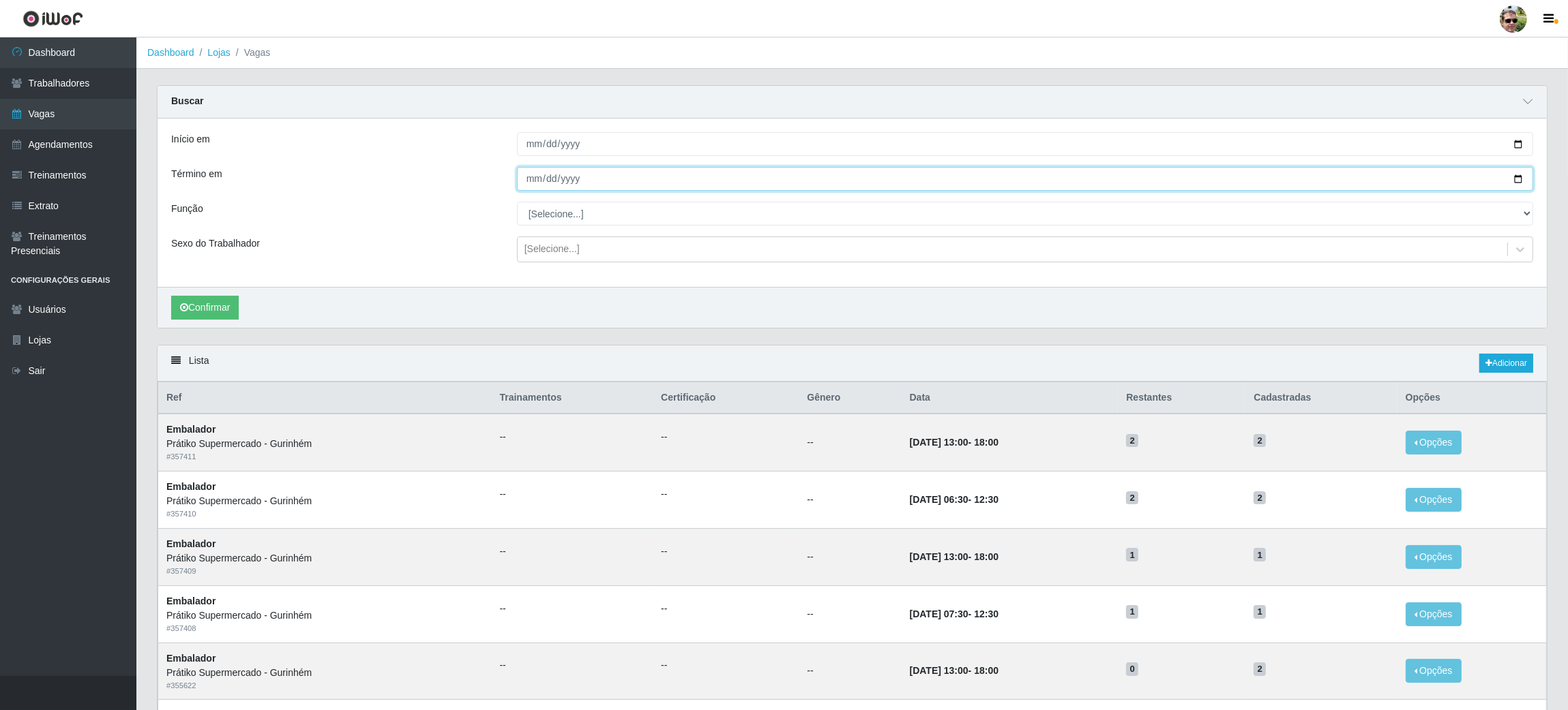
click at [1517, 178] on input "Término em" at bounding box center [1025, 179] width 1016 height 24
type input "[DATE]"
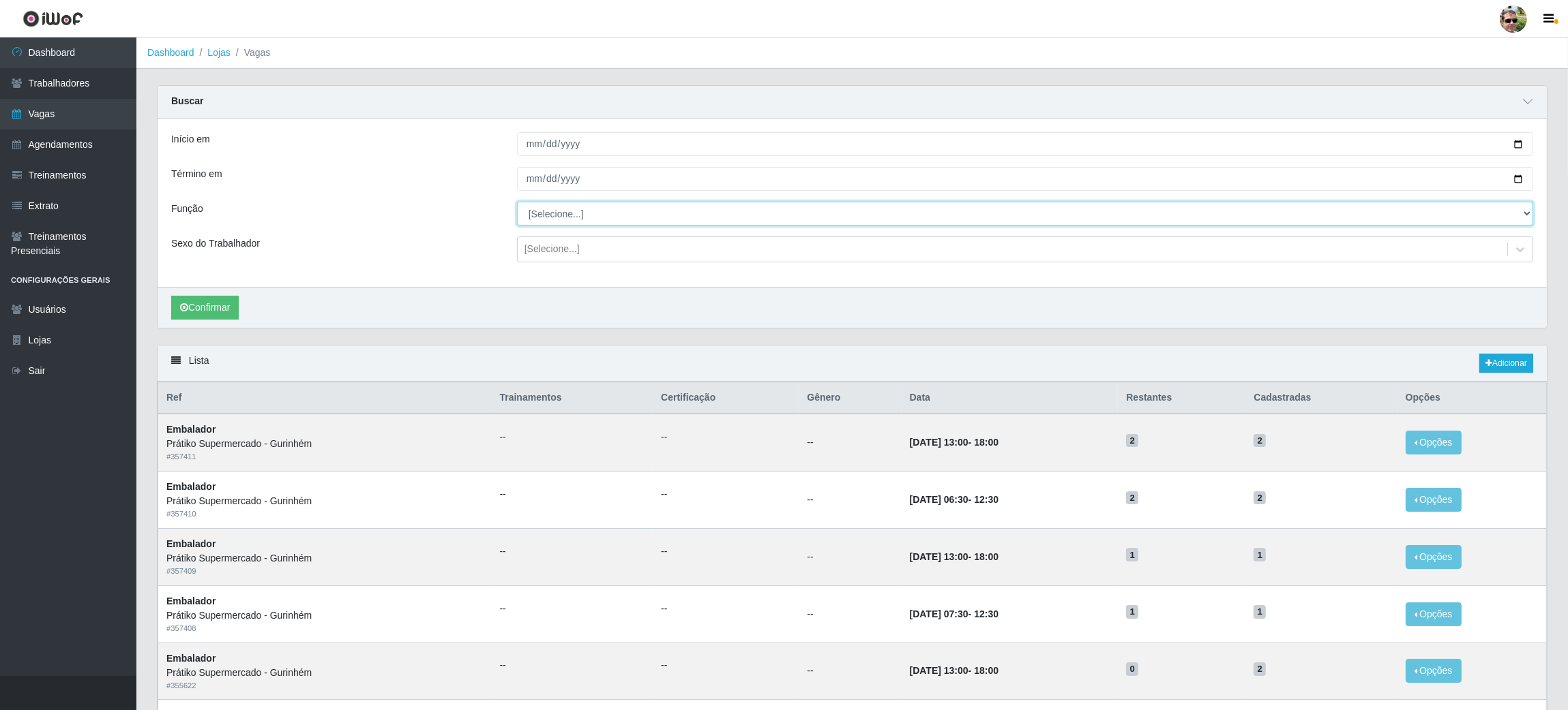
click at [557, 208] on select "[Selecione...] Auxiliar de entrega + Auxiliar de entrega ++ Embalador Embalador…" at bounding box center [1025, 213] width 1016 height 24
select select "1"
click at [517, 202] on select "[Selecione...] Auxiliar de entrega + Auxiliar de entrega ++ Embalador Embalador…" at bounding box center [1025, 213] width 1016 height 24
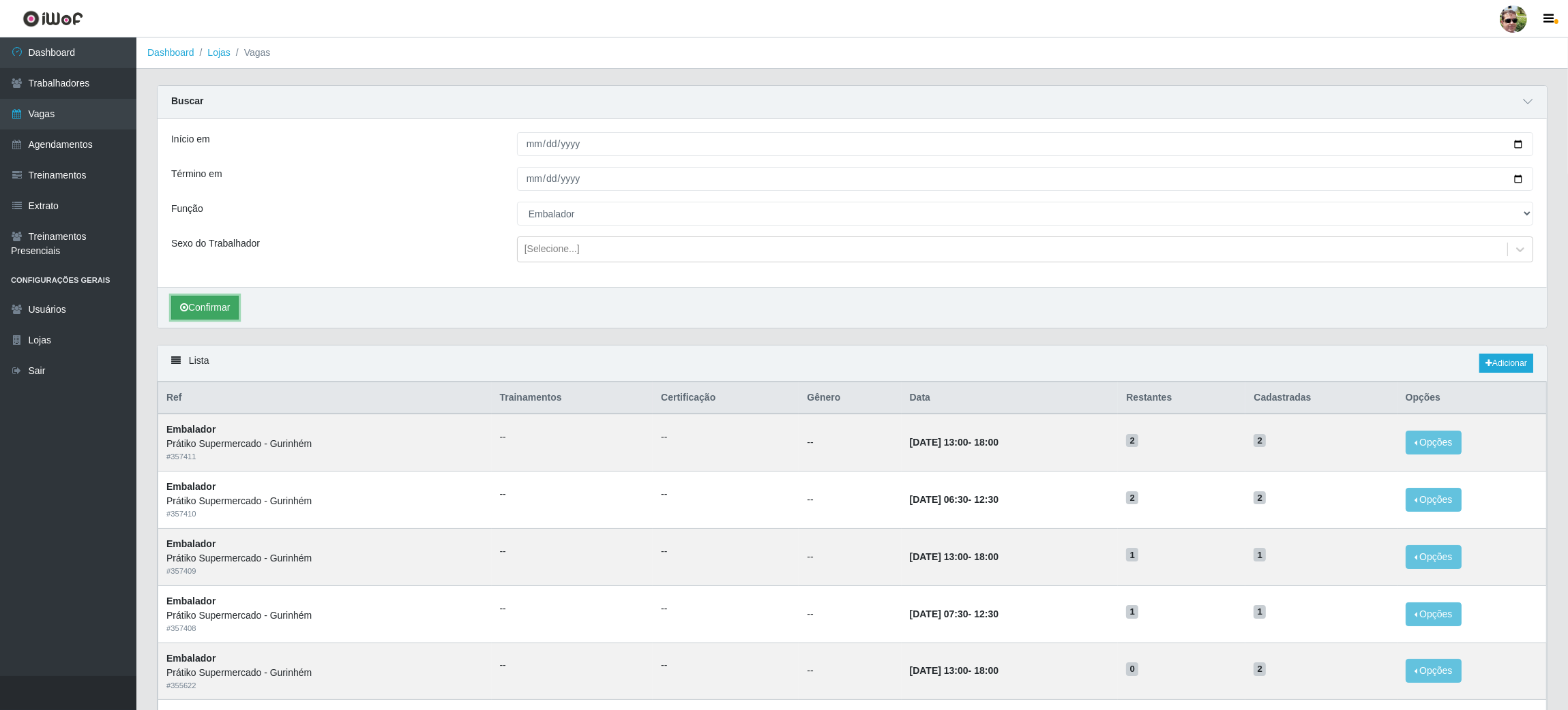
click at [211, 306] on button "Confirmar" at bounding box center [205, 308] width 67 height 24
